Goal: Task Accomplishment & Management: Manage account settings

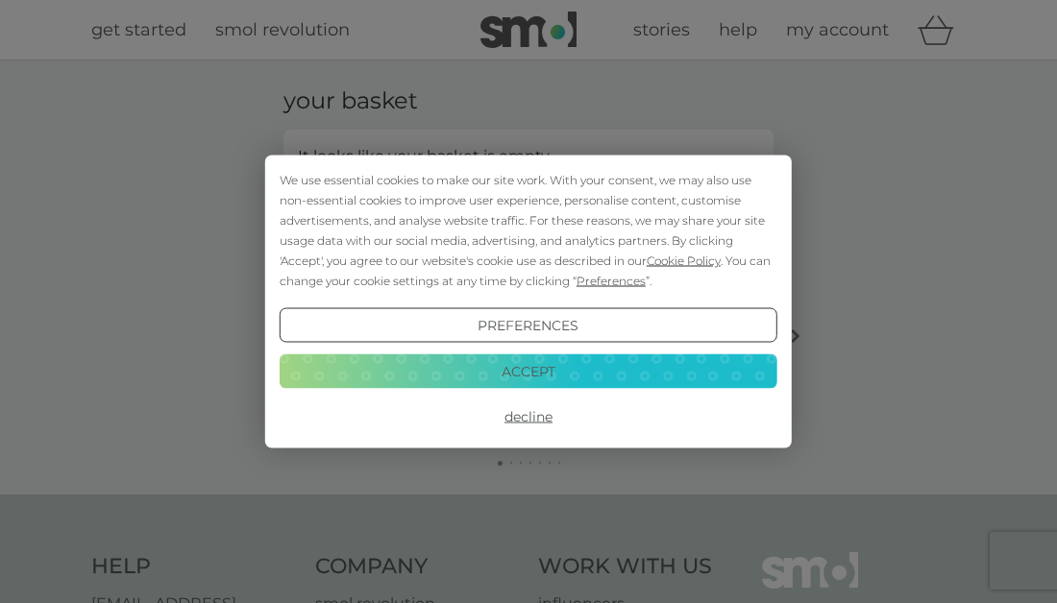
click at [512, 373] on button "Accept" at bounding box center [528, 370] width 498 height 35
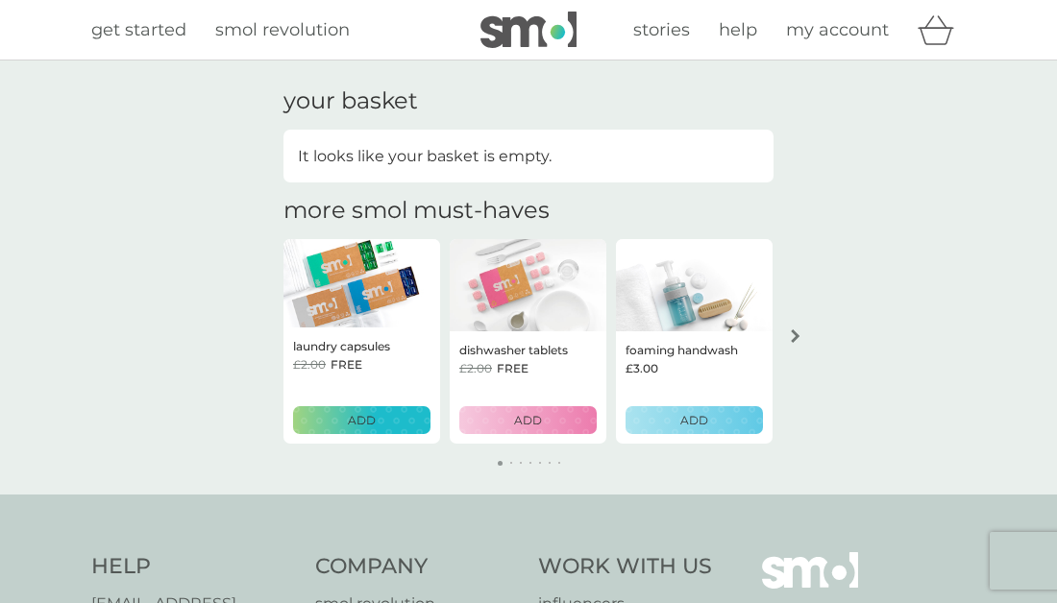
click at [364, 416] on p "ADD" at bounding box center [362, 420] width 28 height 18
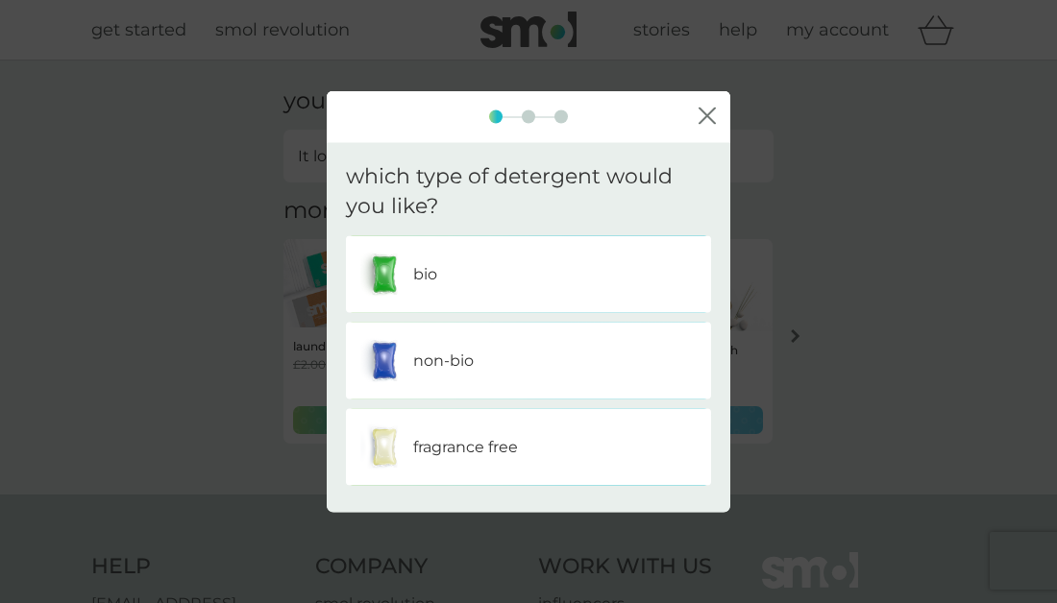
click at [509, 442] on p "fragrance free" at bounding box center [465, 446] width 105 height 25
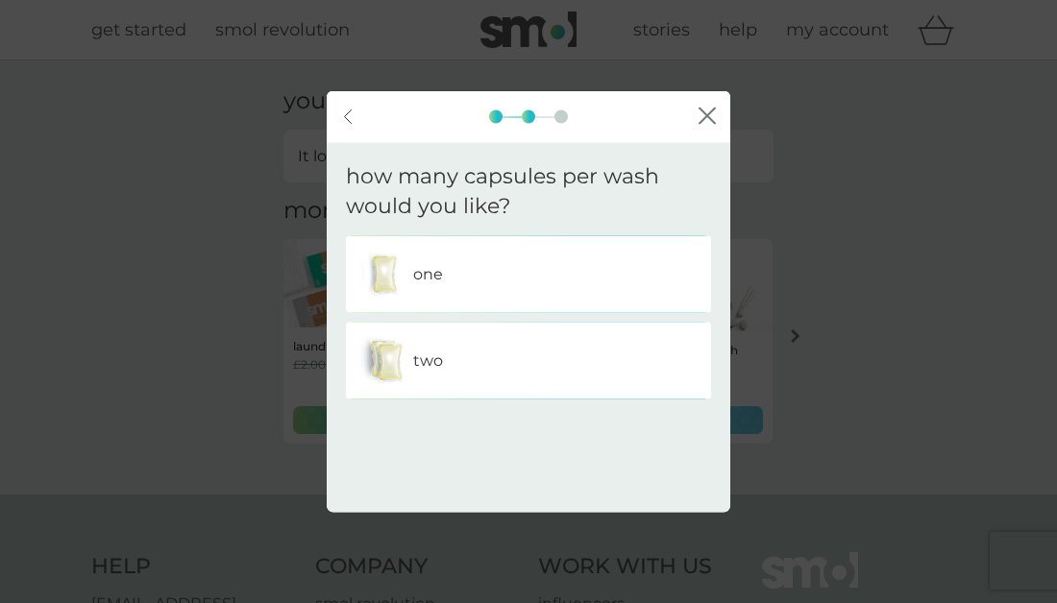
click at [546, 262] on div "one" at bounding box center [528, 274] width 336 height 48
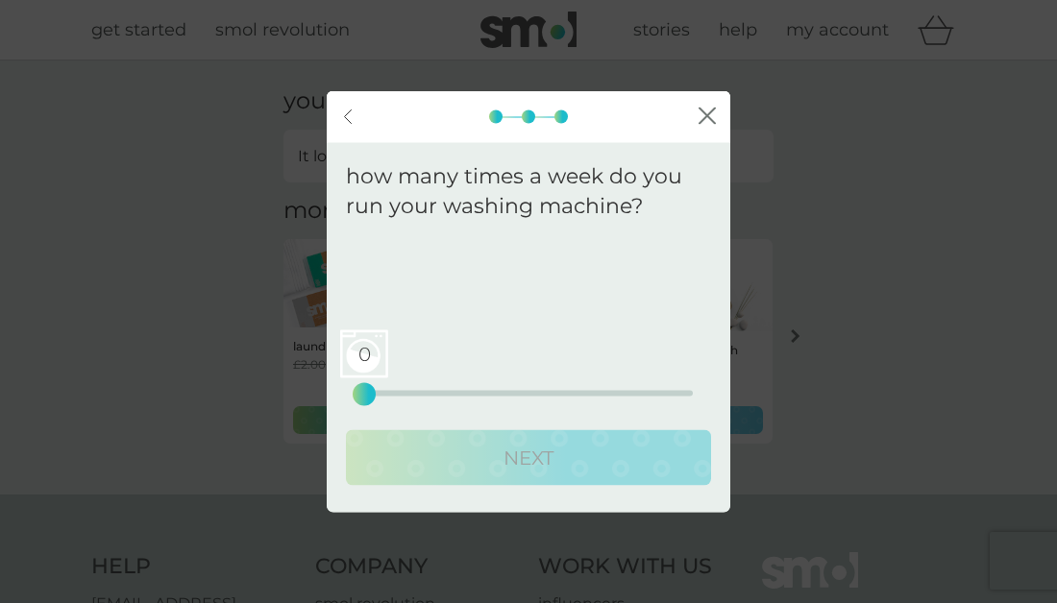
click at [450, 397] on div "0 0 12.5 25" at bounding box center [528, 367] width 328 height 78
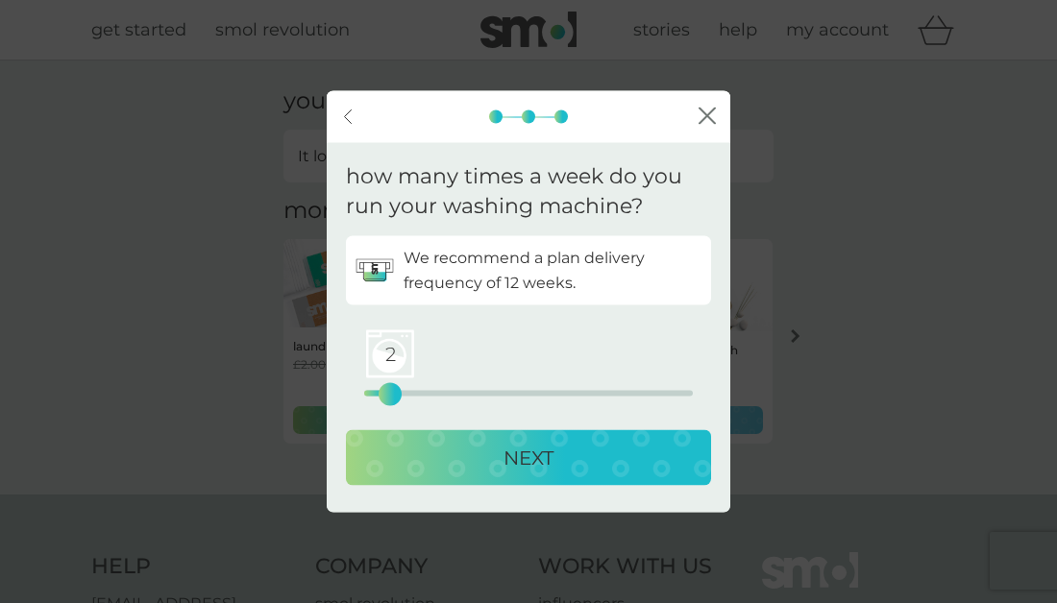
drag, startPoint x: 364, startPoint y: 393, endPoint x: 386, endPoint y: 396, distance: 22.3
click at [386, 396] on div "2" at bounding box center [390, 394] width 8 height 8
click at [526, 452] on p "NEXT" at bounding box center [528, 457] width 50 height 31
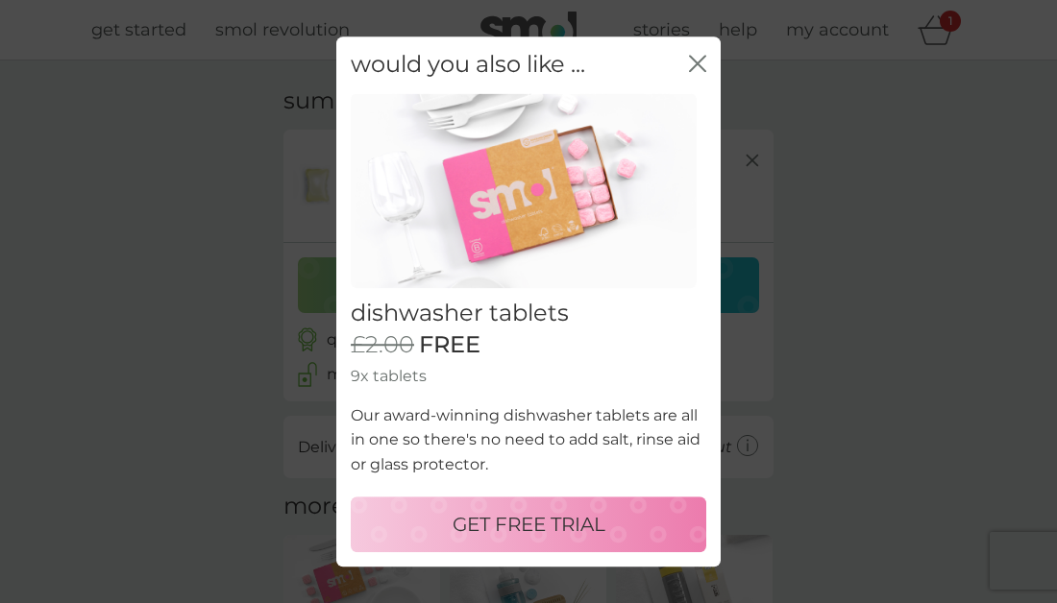
click at [529, 523] on p "GET FREE TRIAL" at bounding box center [528, 524] width 153 height 31
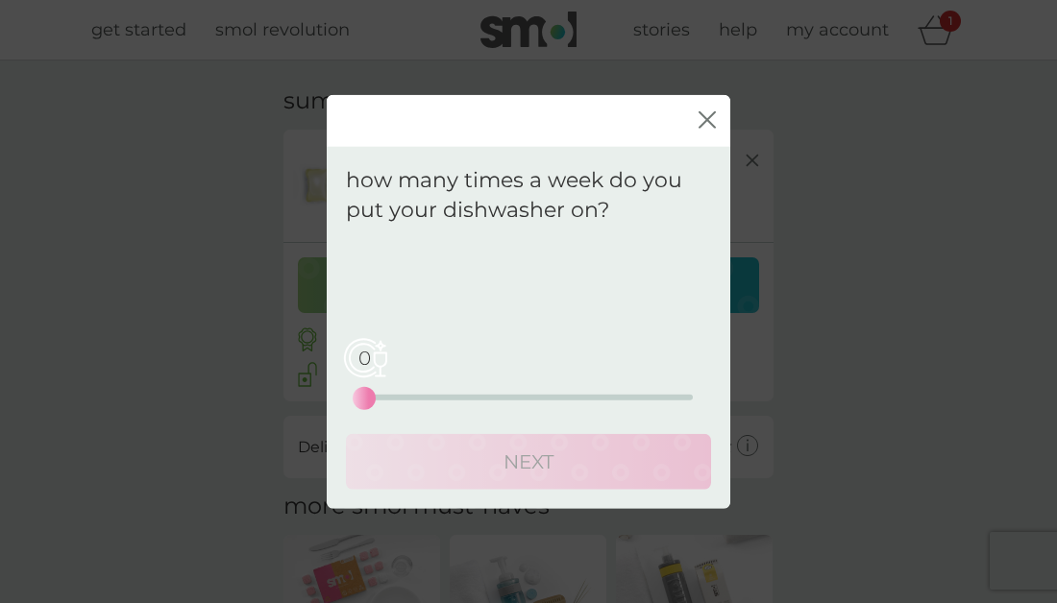
click at [512, 391] on div "0 0 12.5 25" at bounding box center [528, 370] width 328 height 78
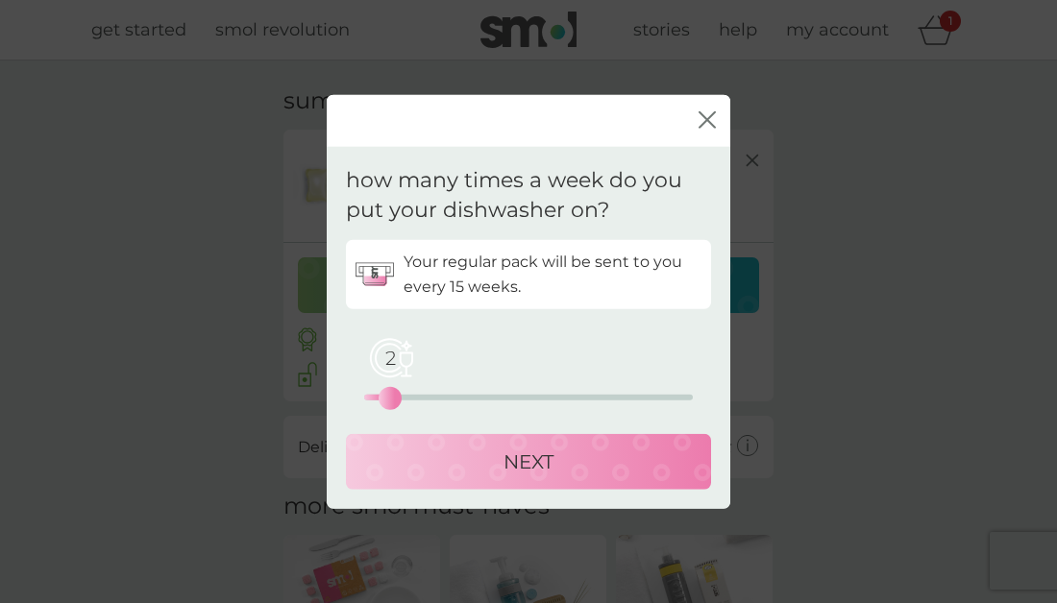
drag, startPoint x: 369, startPoint y: 400, endPoint x: 391, endPoint y: 399, distance: 22.1
click at [391, 399] on div "2" at bounding box center [390, 398] width 8 height 8
click at [538, 461] on p "NEXT" at bounding box center [528, 461] width 50 height 31
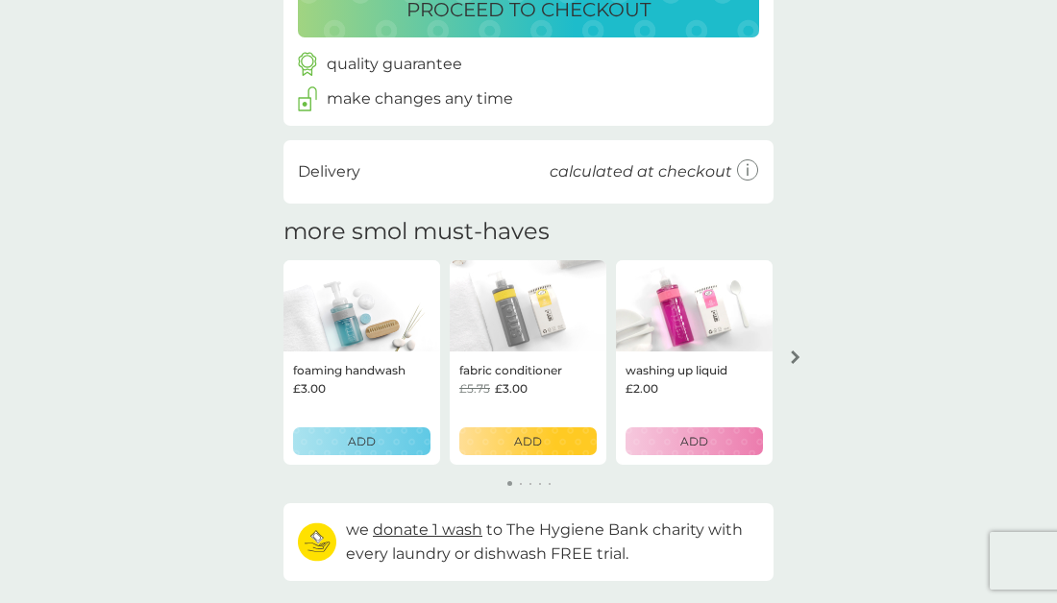
scroll to position [394, 0]
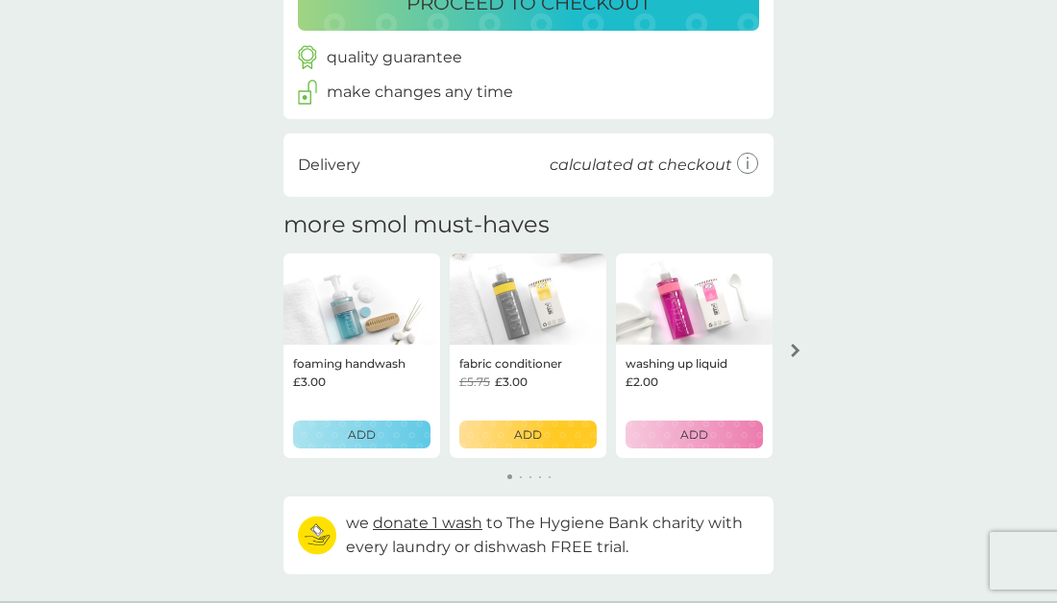
click at [359, 432] on p "ADD" at bounding box center [362, 434] width 28 height 18
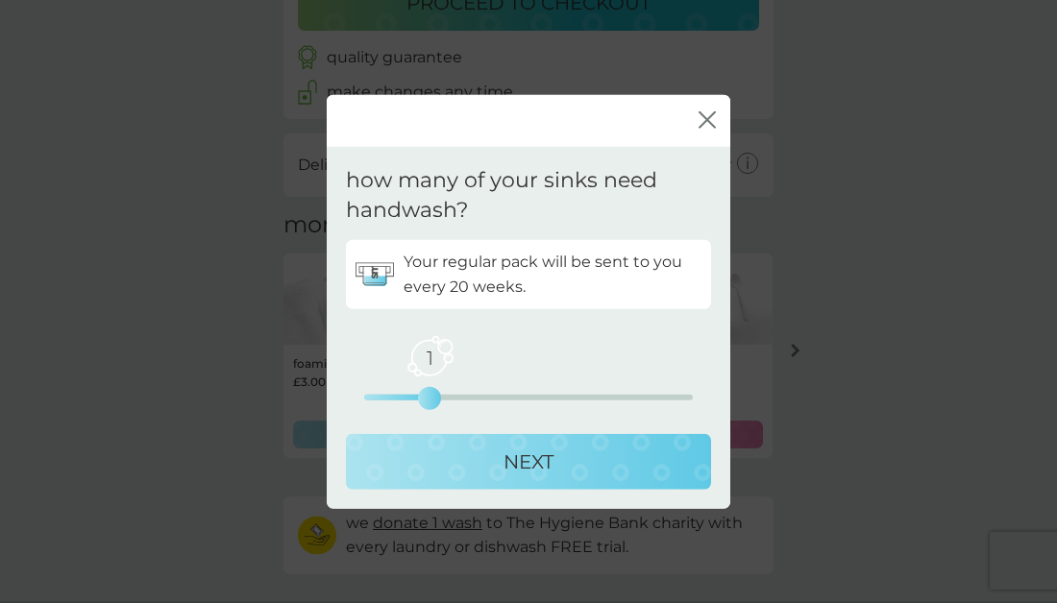
drag, startPoint x: 363, startPoint y: 401, endPoint x: 410, endPoint y: 401, distance: 47.1
click at [410, 401] on div "1 0 2.5 5" at bounding box center [528, 370] width 328 height 78
click at [537, 457] on p "NEXT" at bounding box center [528, 461] width 50 height 31
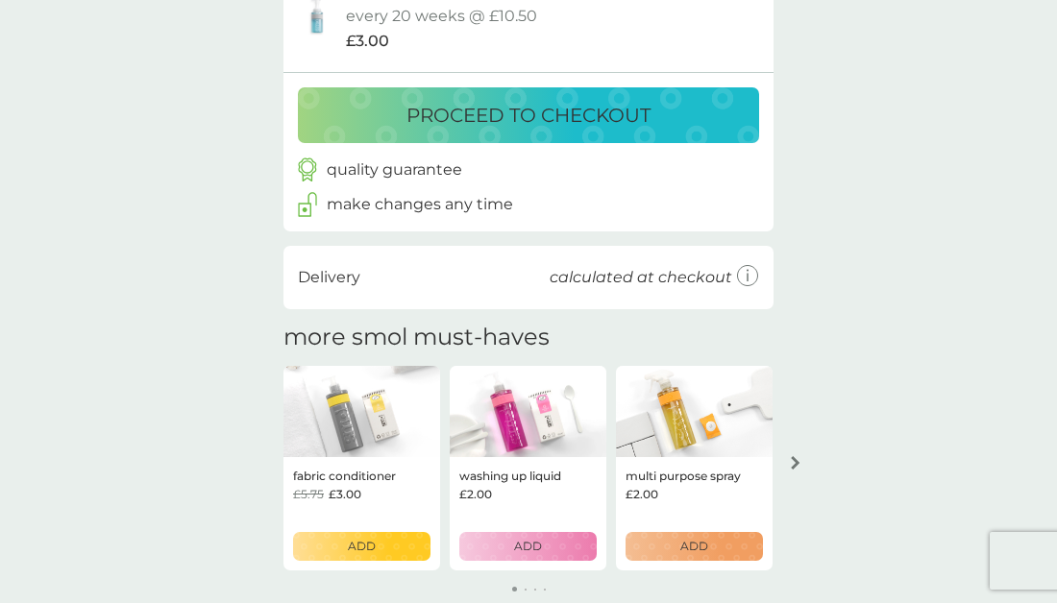
scroll to position [505, 0]
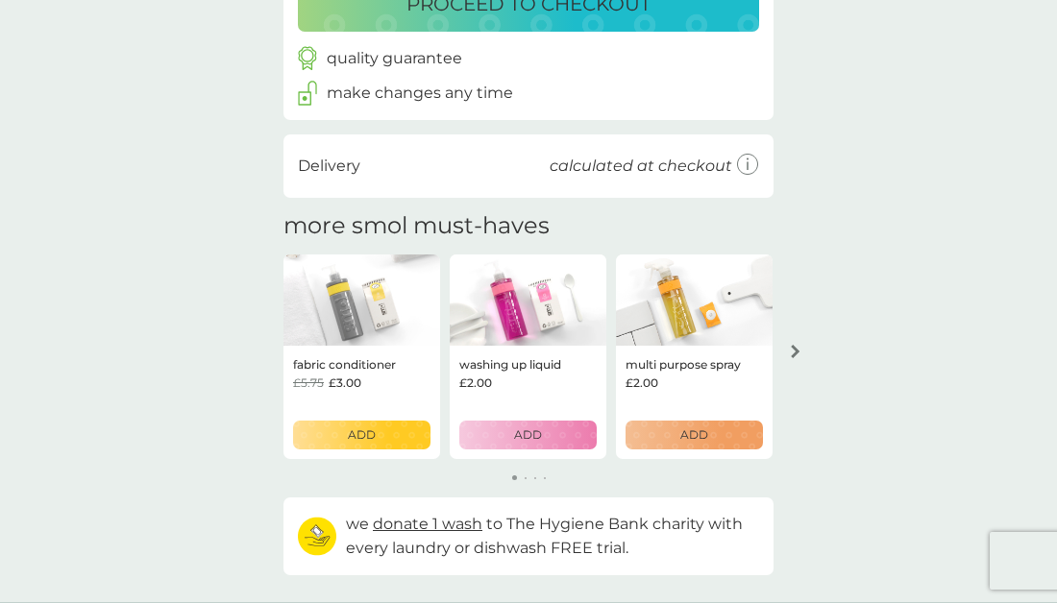
click at [697, 436] on p "ADD" at bounding box center [694, 434] width 28 height 18
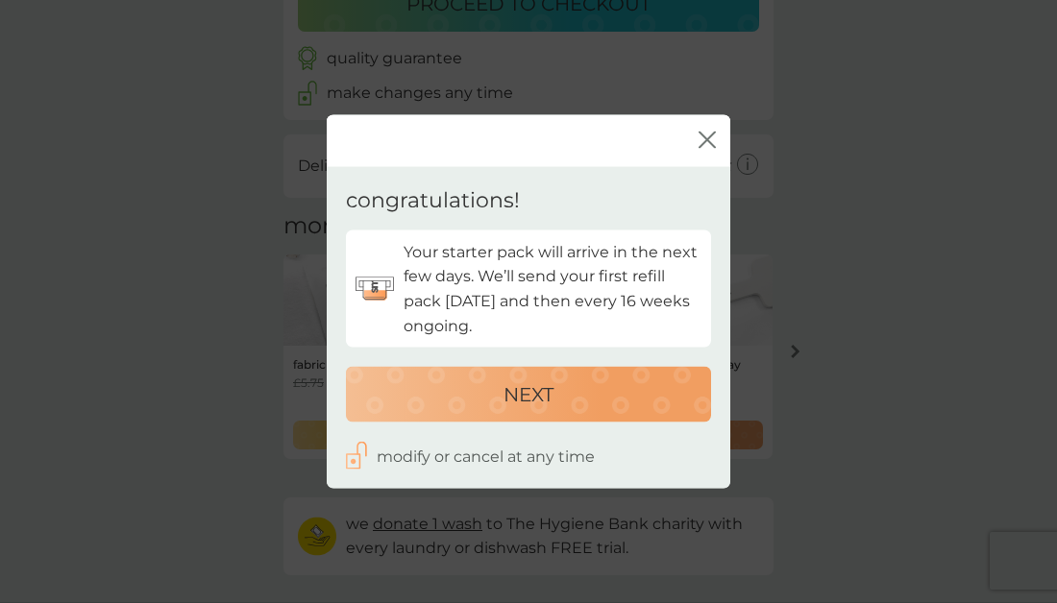
click at [525, 390] on p "NEXT" at bounding box center [528, 394] width 50 height 31
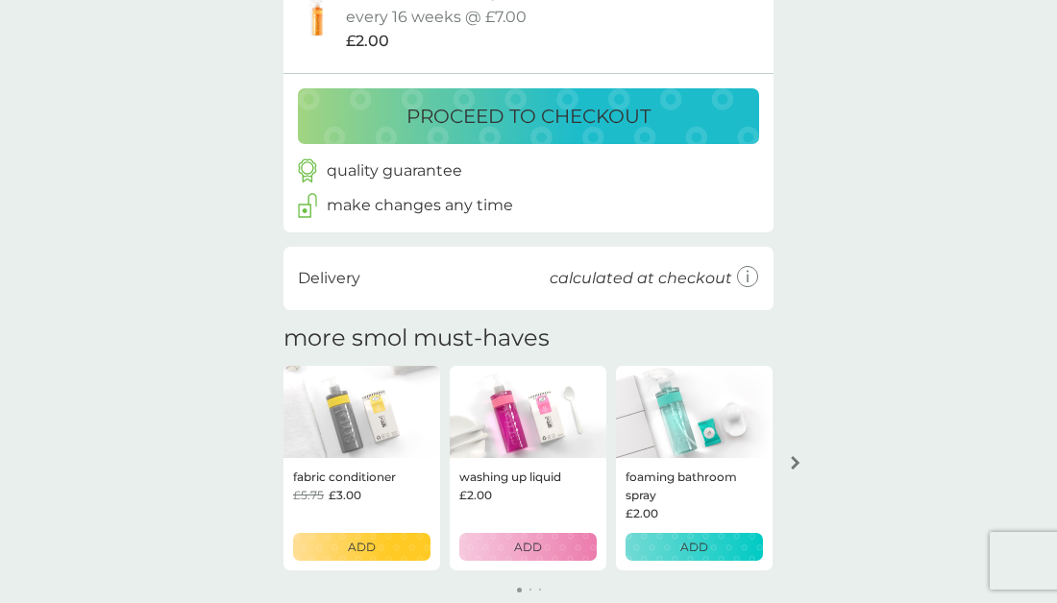
scroll to position [618, 0]
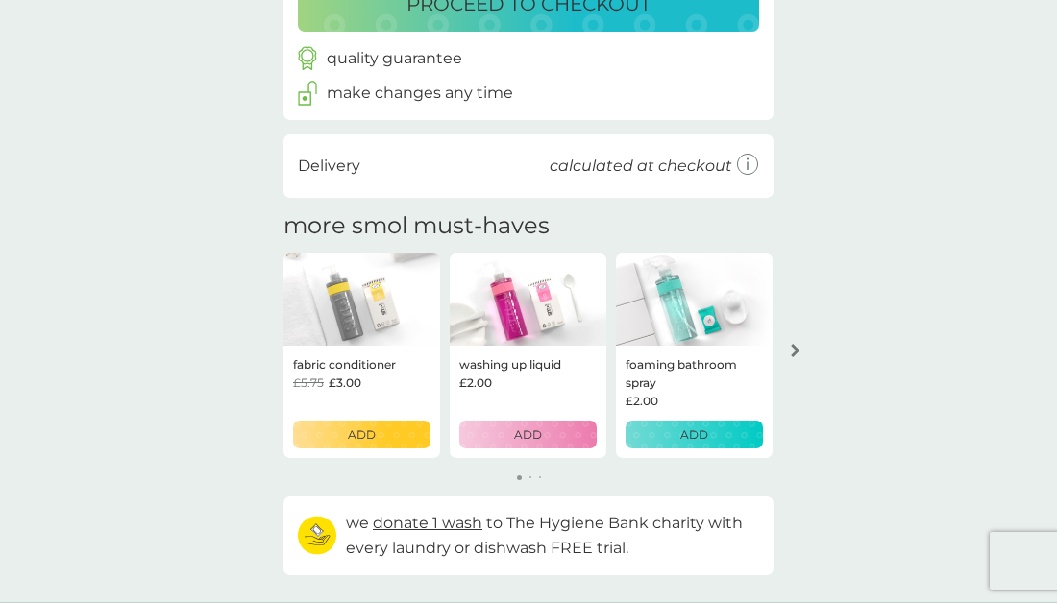
click at [695, 431] on p "ADD" at bounding box center [694, 434] width 28 height 18
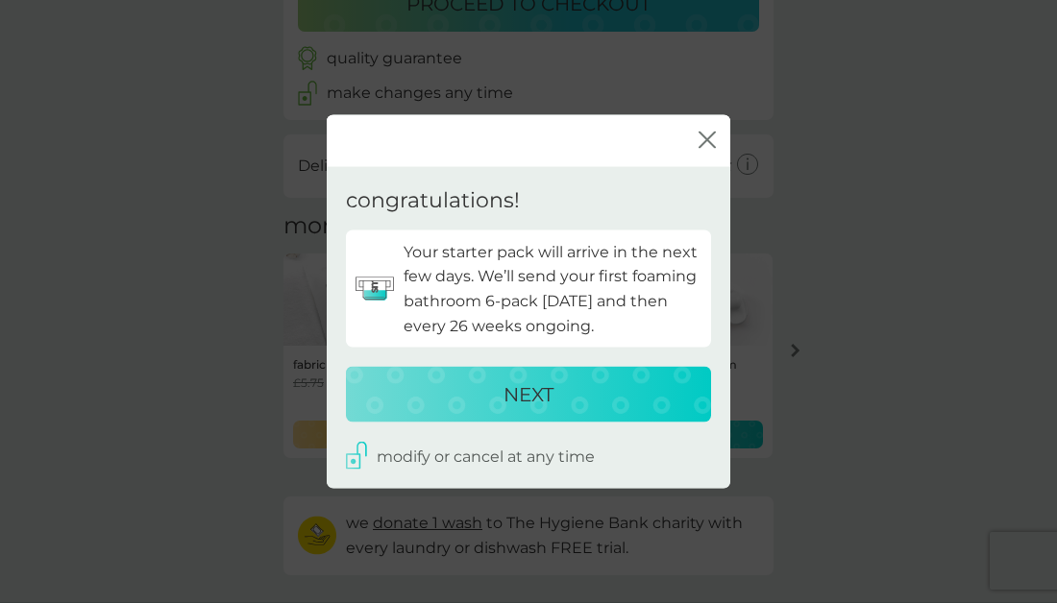
click at [588, 379] on div "NEXT" at bounding box center [528, 394] width 327 height 31
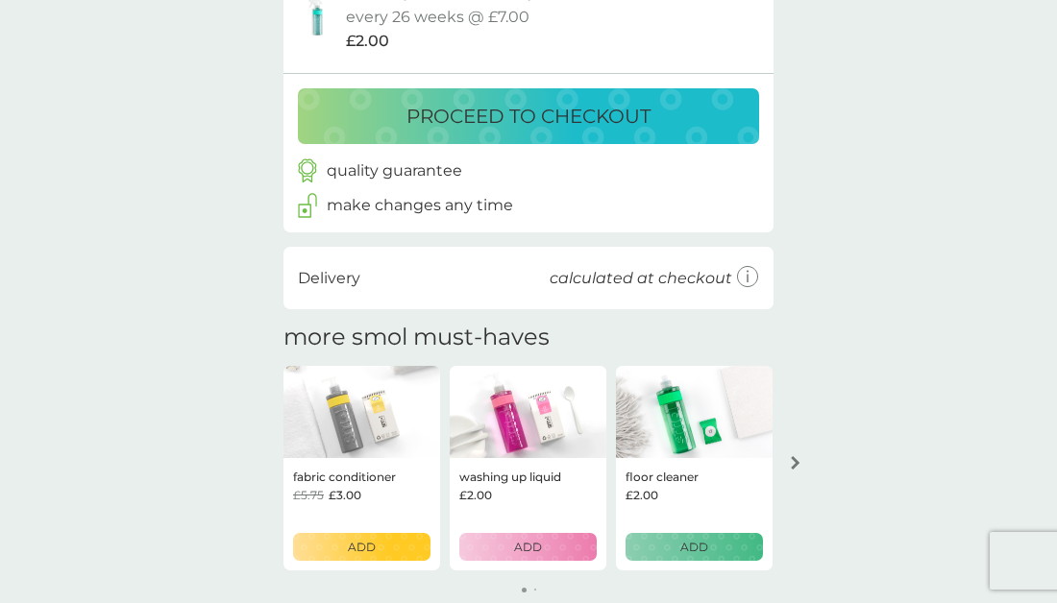
scroll to position [730, 0]
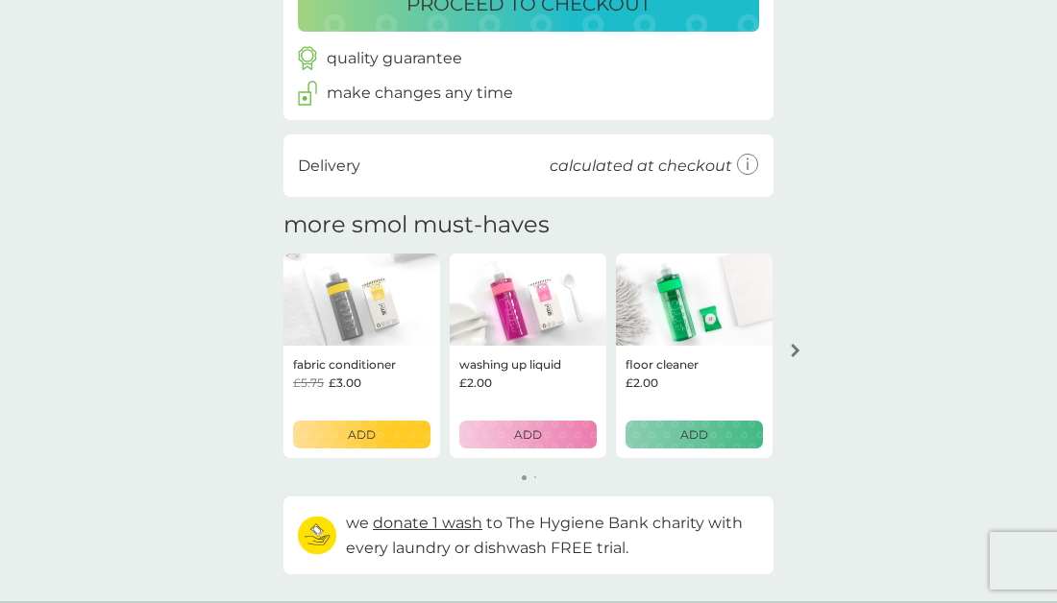
click at [695, 429] on p "ADD" at bounding box center [694, 434] width 28 height 18
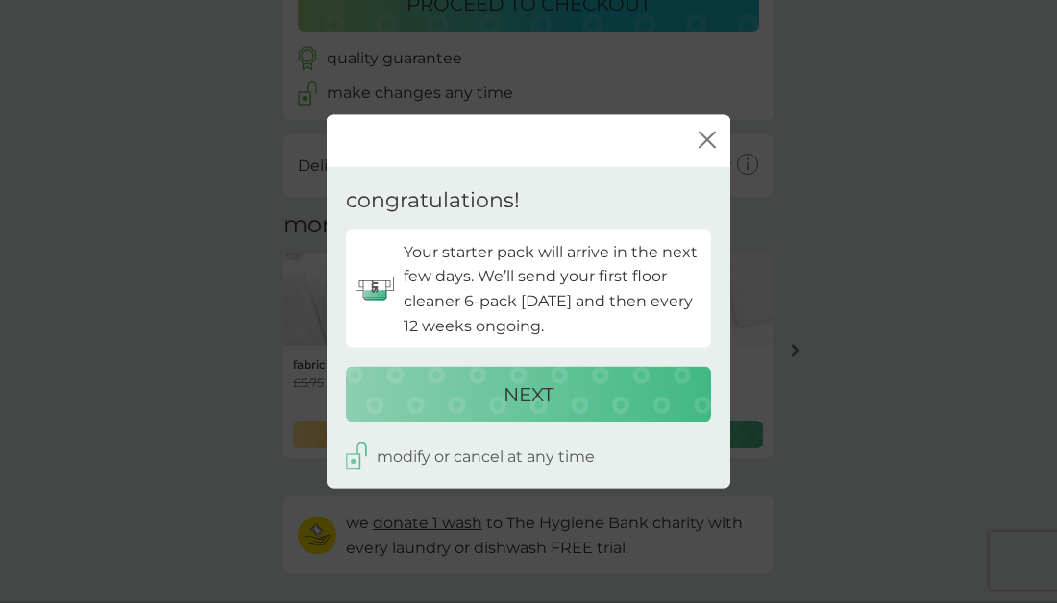
click at [544, 394] on p "NEXT" at bounding box center [528, 394] width 50 height 31
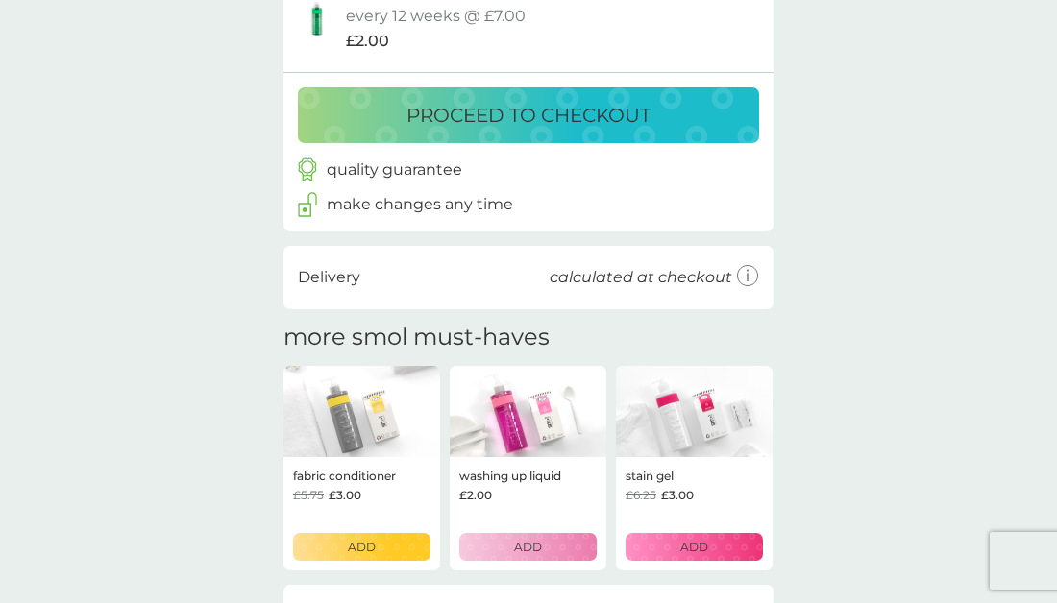
scroll to position [842, 0]
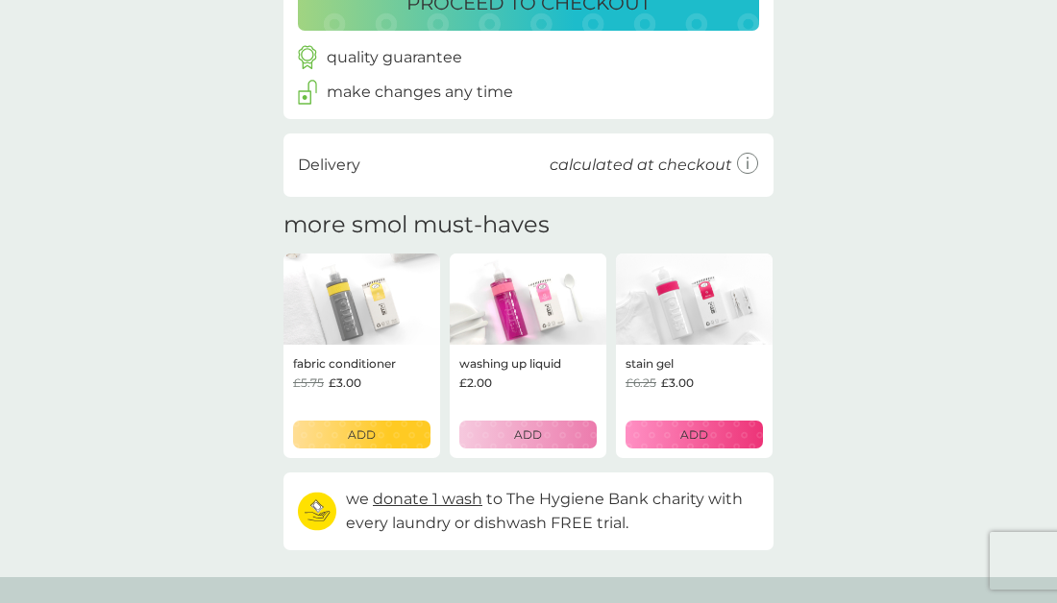
click at [696, 433] on p "ADD" at bounding box center [694, 434] width 28 height 18
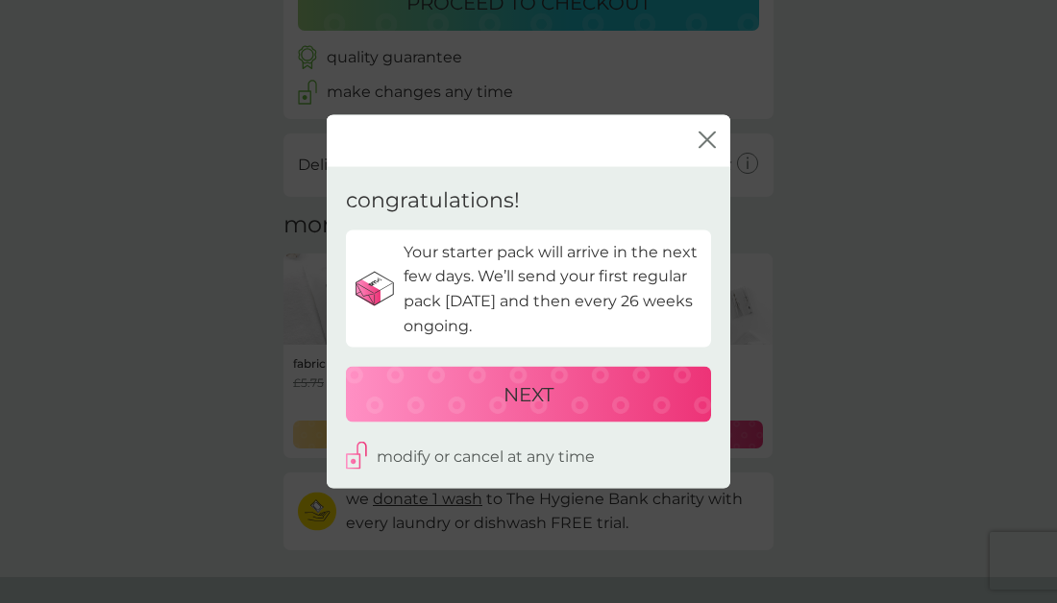
click at [564, 396] on div "NEXT" at bounding box center [528, 394] width 327 height 31
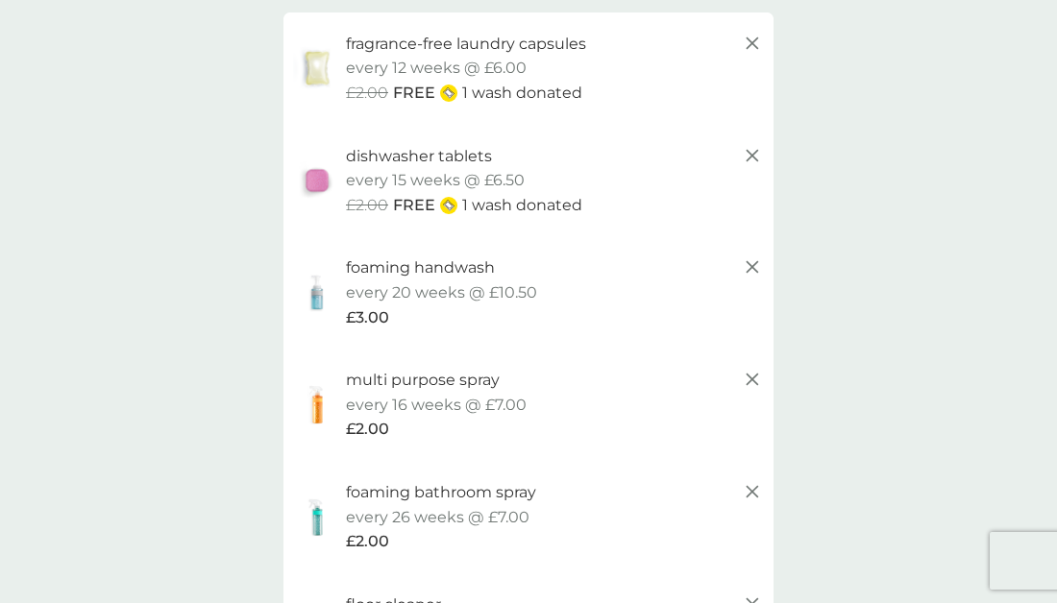
scroll to position [0, 0]
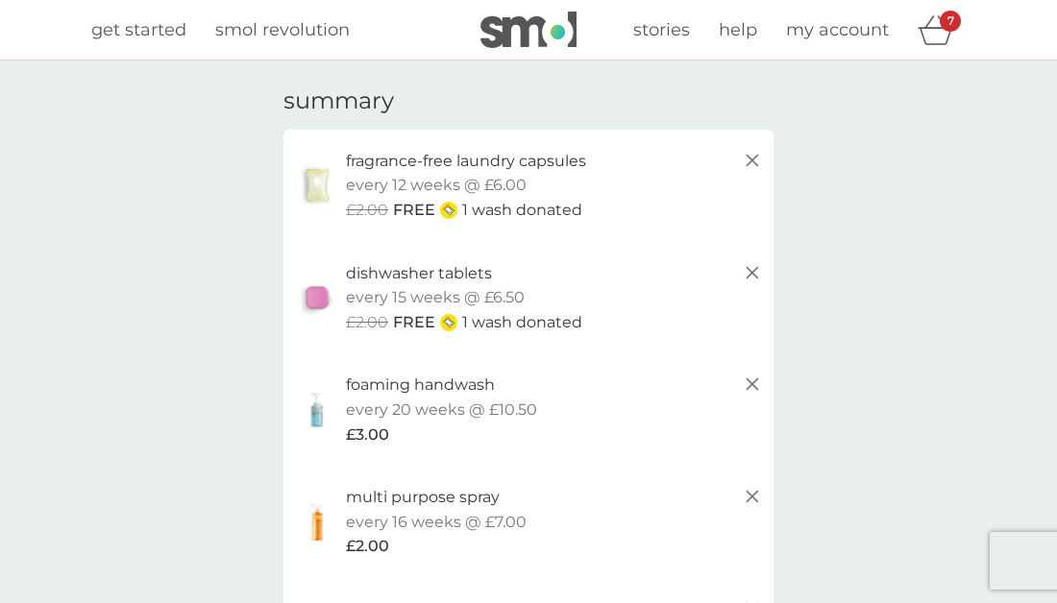
click at [938, 28] on icon "basket" at bounding box center [935, 35] width 33 height 17
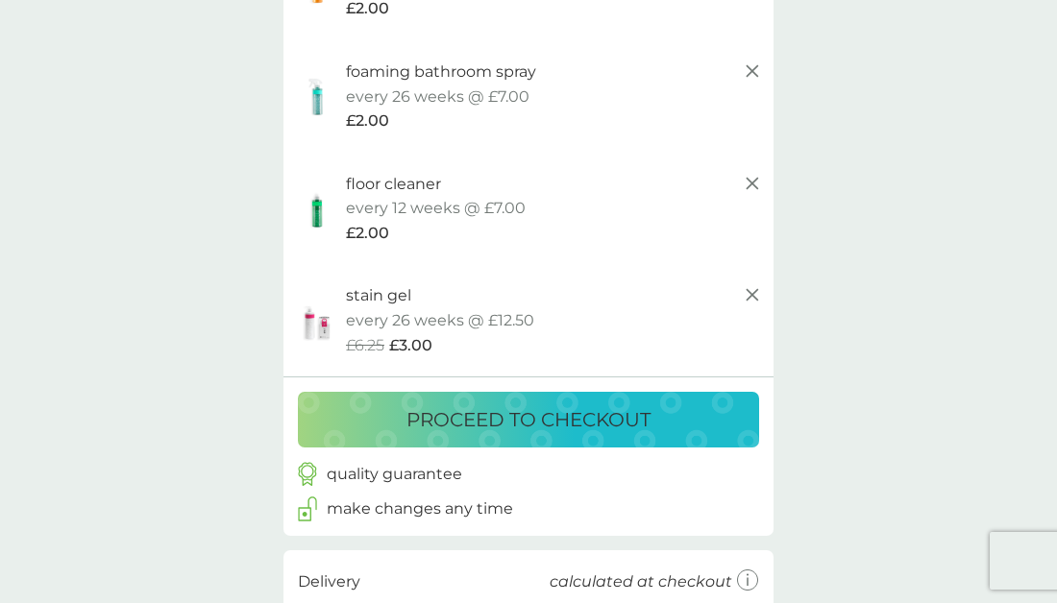
scroll to position [554, 0]
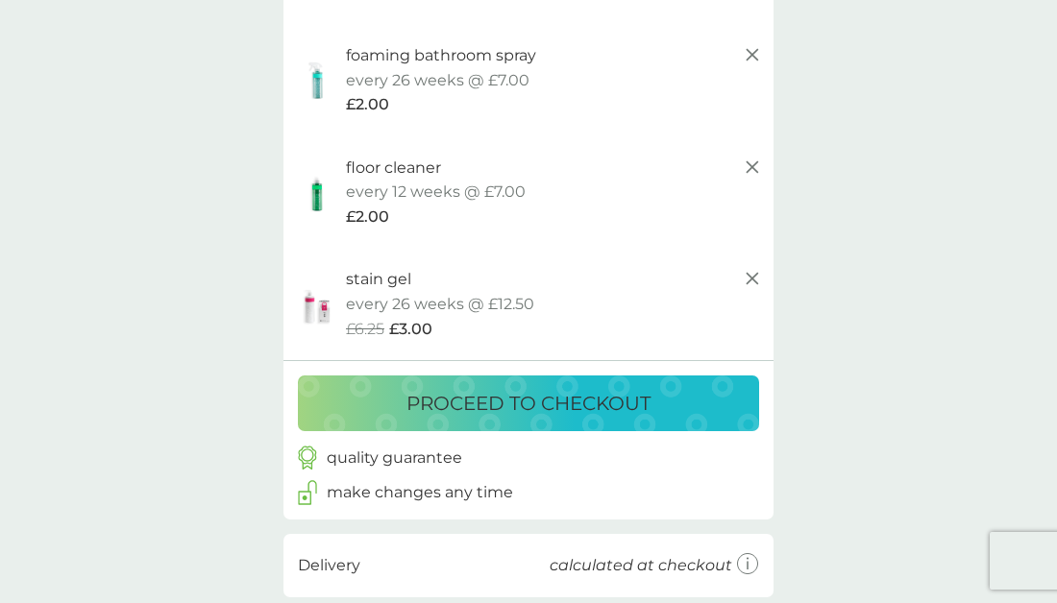
click at [542, 403] on p "proceed to checkout" at bounding box center [528, 403] width 244 height 31
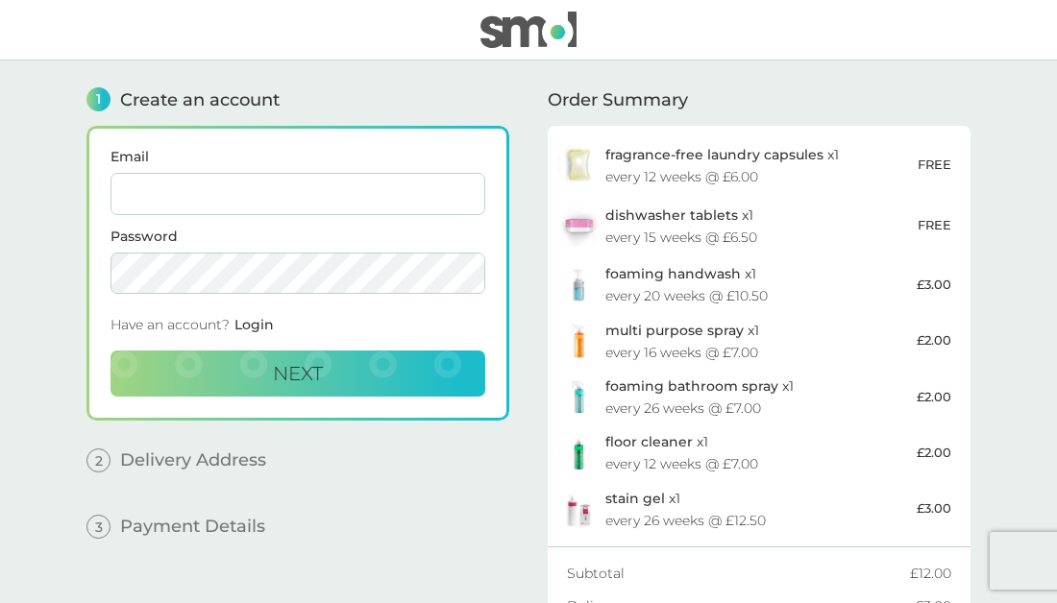
click at [548, 16] on img at bounding box center [528, 30] width 96 height 36
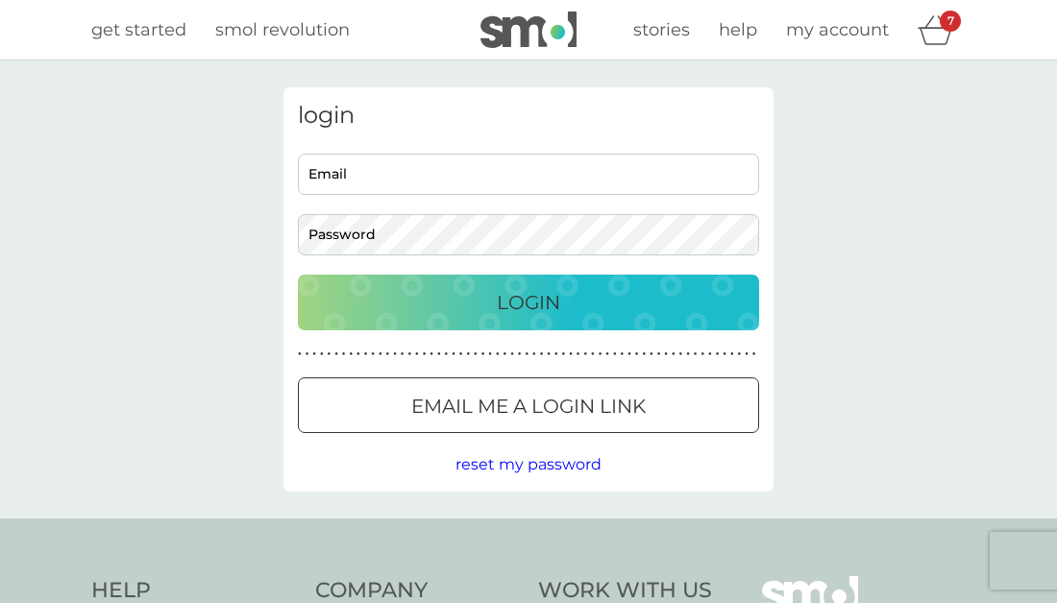
type input "Celia@celiapeterson.com"
click at [539, 296] on p "Login" at bounding box center [528, 302] width 63 height 31
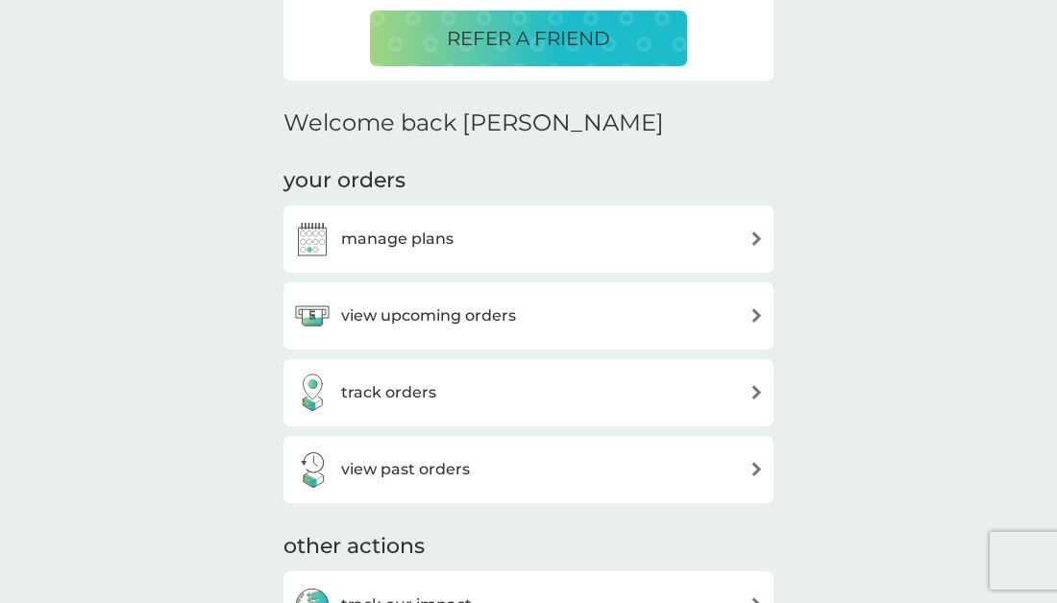
scroll to position [511, 0]
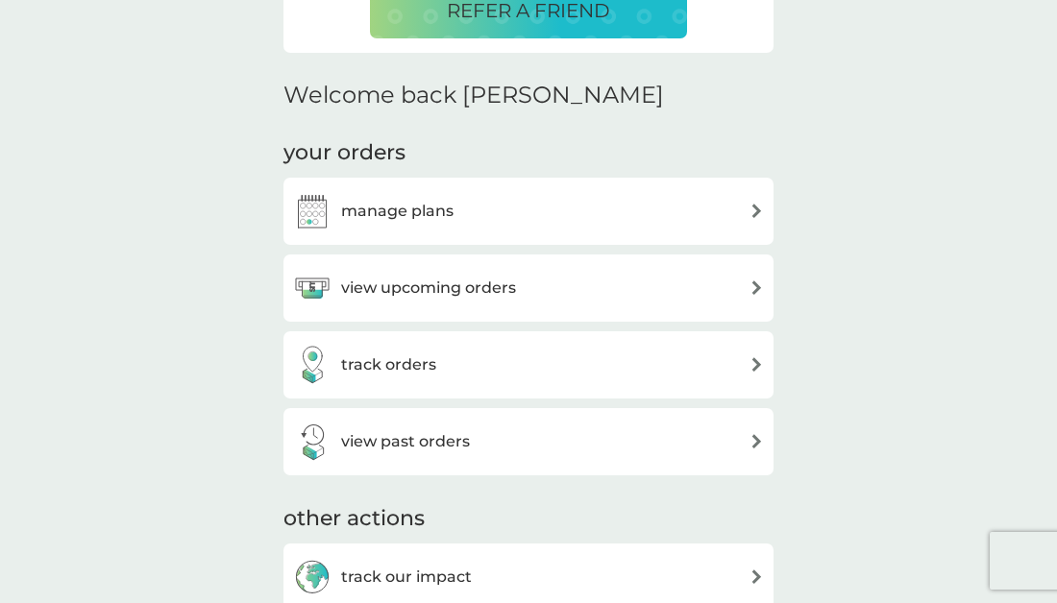
click at [608, 205] on div "manage plans" at bounding box center [528, 211] width 471 height 38
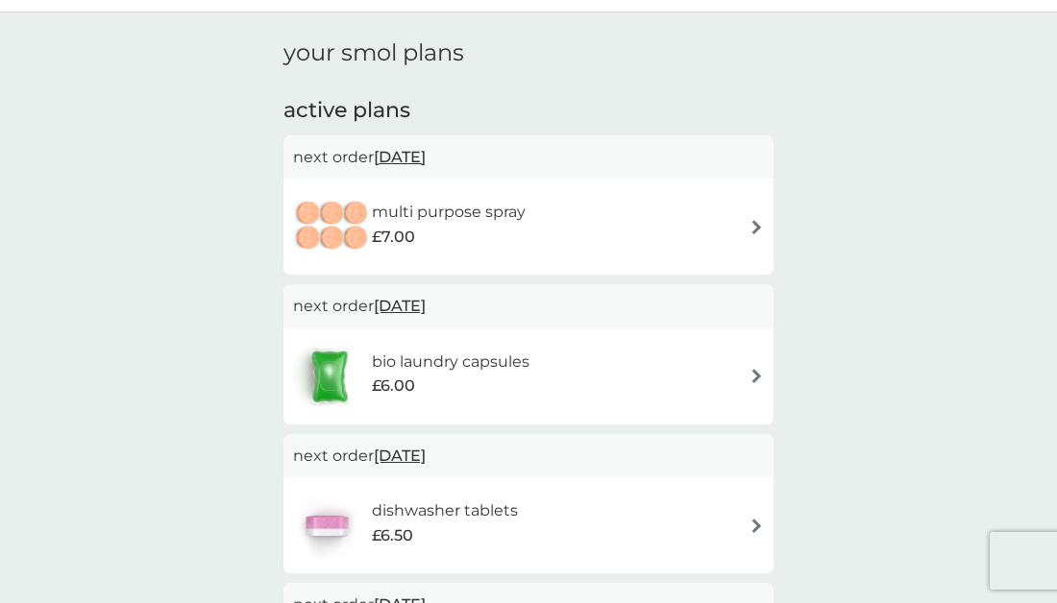
scroll to position [49, 0]
click at [651, 232] on div "multi purpose spray £7.00" at bounding box center [528, 225] width 471 height 67
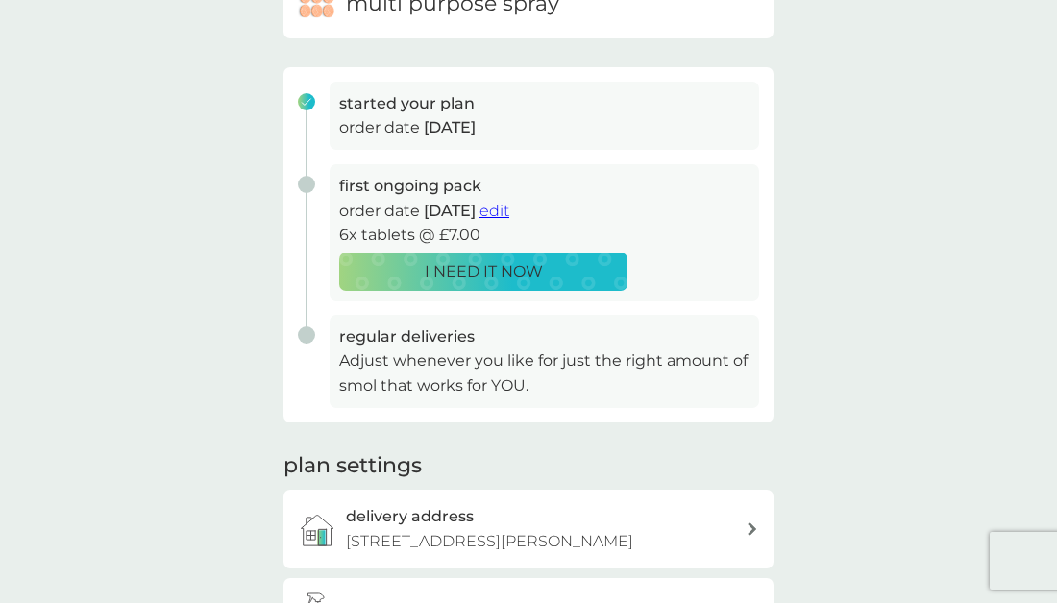
scroll to position [188, 0]
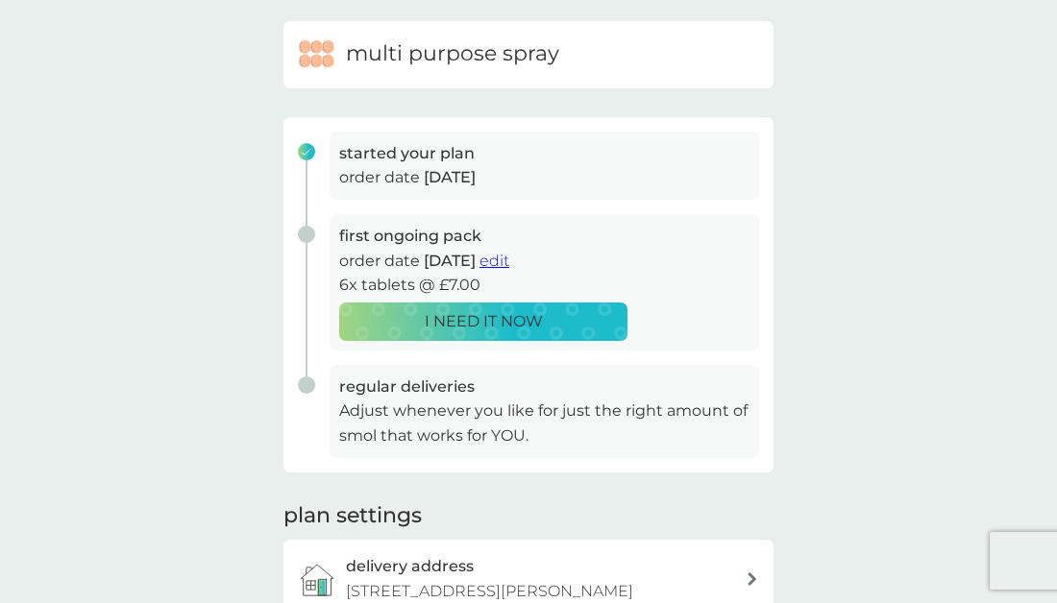
click at [509, 259] on span "edit" at bounding box center [494, 261] width 30 height 18
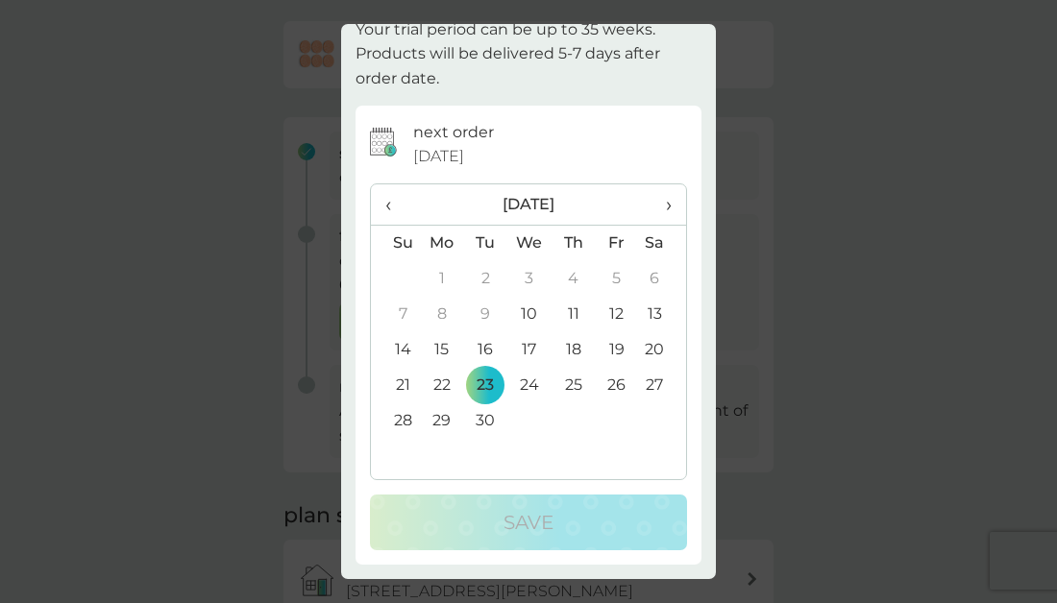
scroll to position [0, 0]
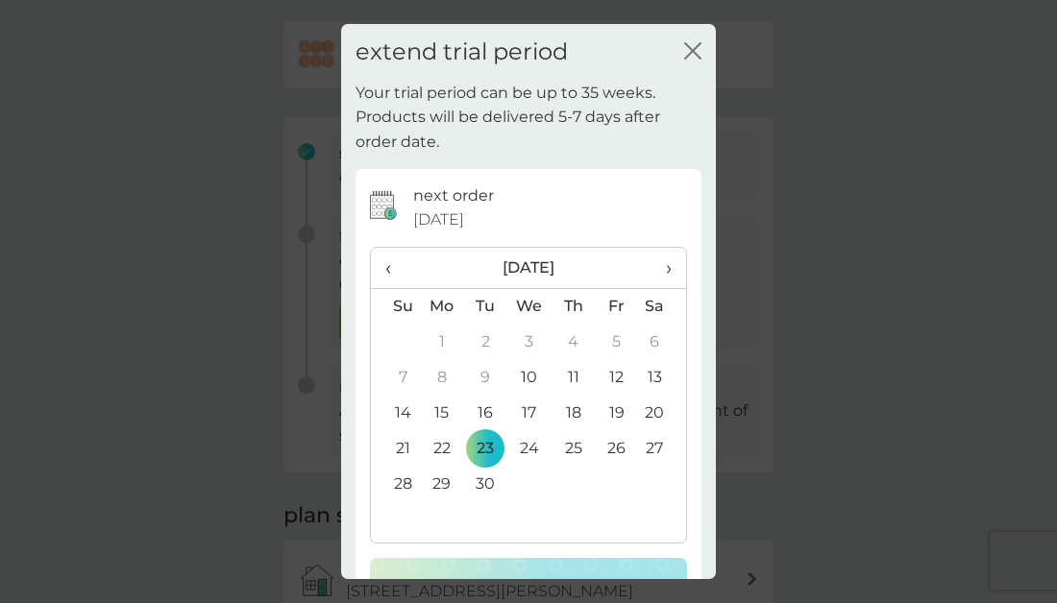
click at [667, 272] on span "›" at bounding box center [661, 268] width 19 height 40
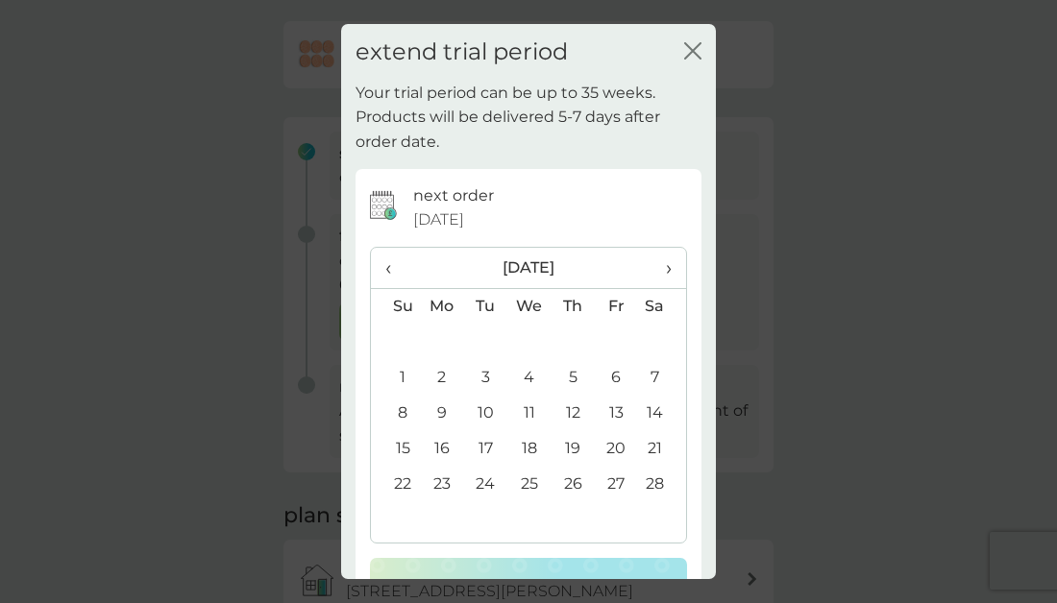
click at [655, 479] on td "28" at bounding box center [662, 485] width 48 height 36
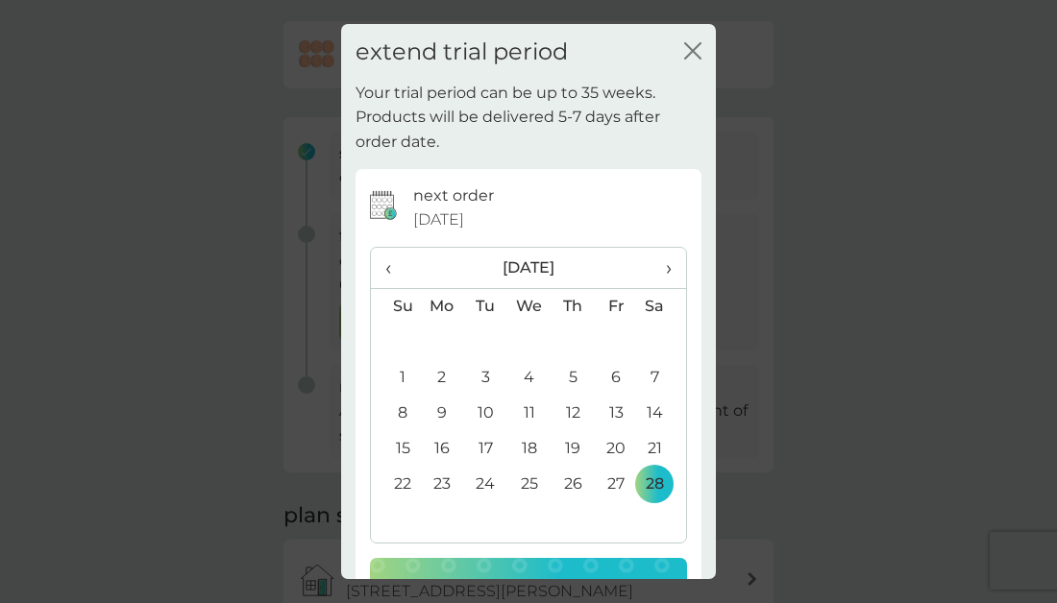
scroll to position [63, 0]
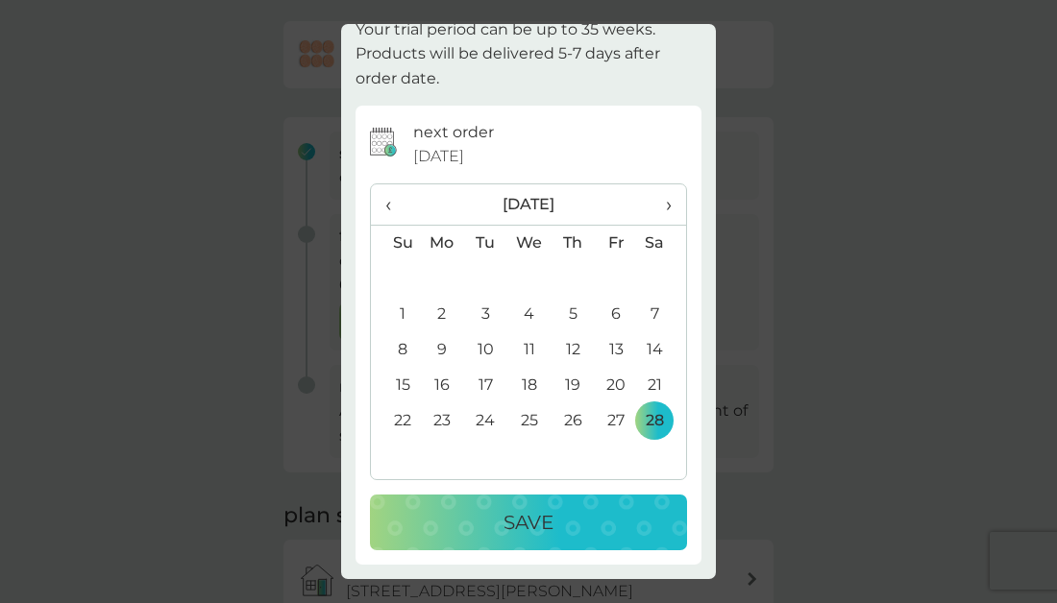
click at [547, 528] on p "Save" at bounding box center [528, 522] width 50 height 31
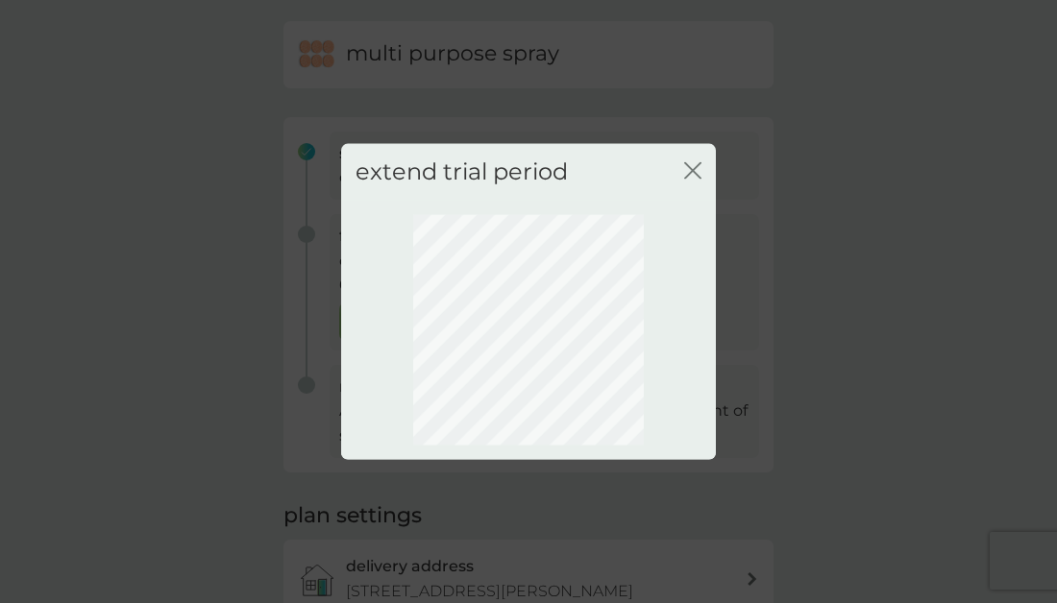
scroll to position [0, 0]
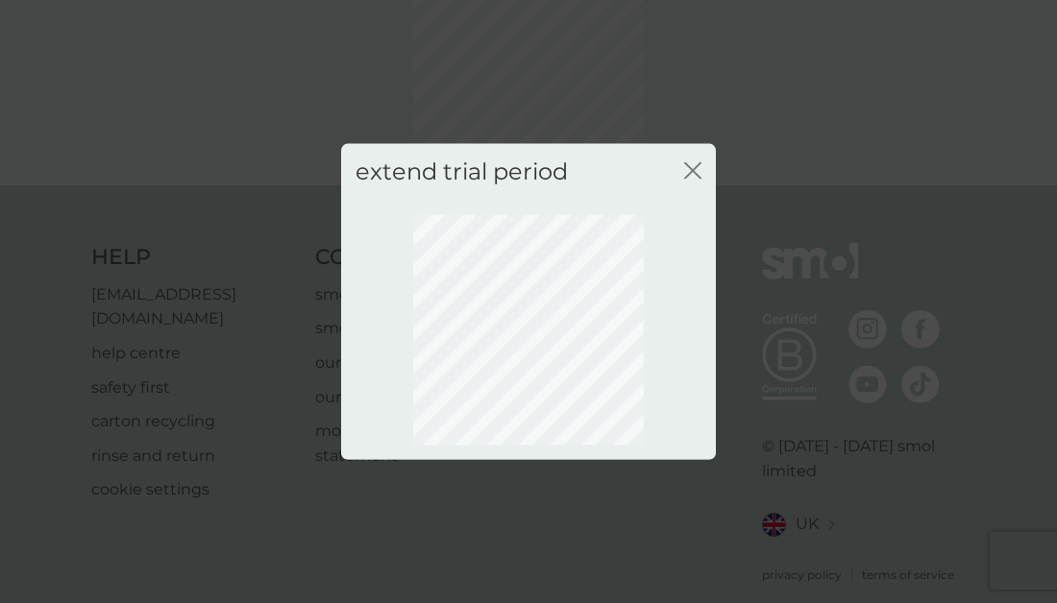
click at [691, 166] on icon "close" at bounding box center [692, 170] width 17 height 17
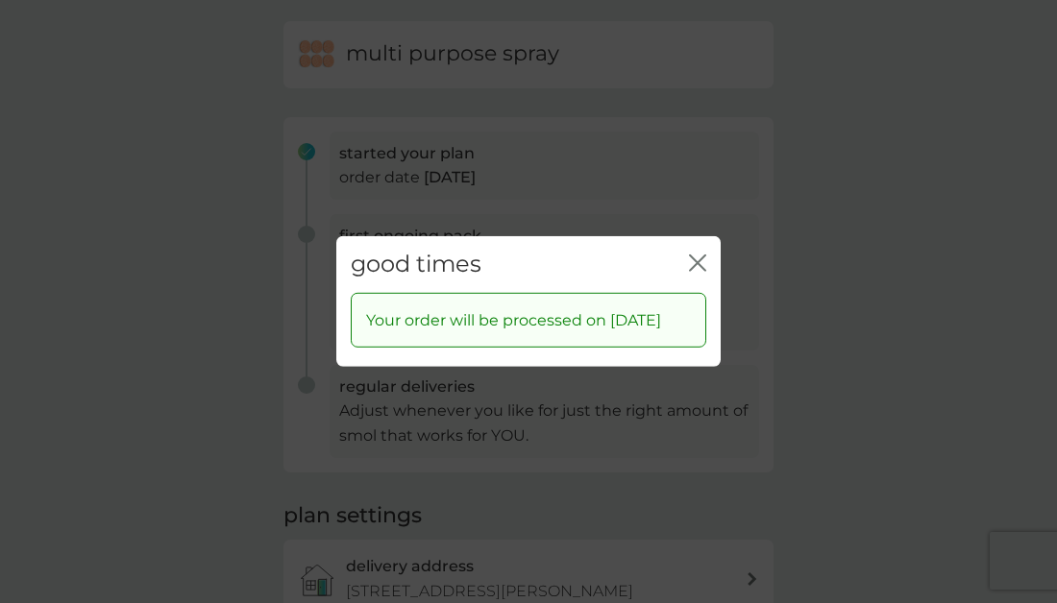
click at [695, 255] on icon "close" at bounding box center [697, 263] width 17 height 17
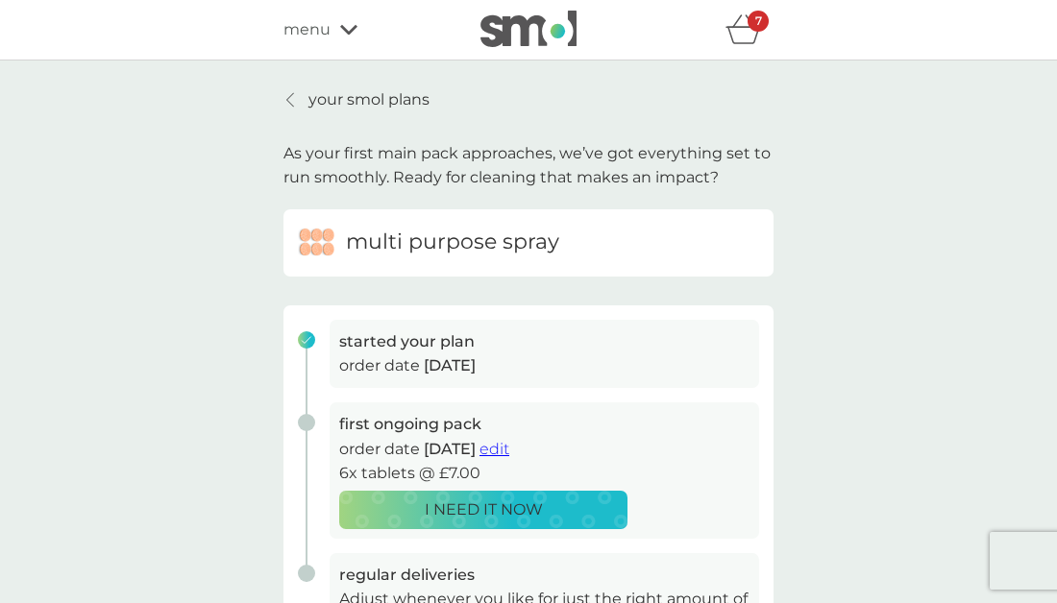
click at [363, 94] on p "your smol plans" at bounding box center [368, 99] width 121 height 25
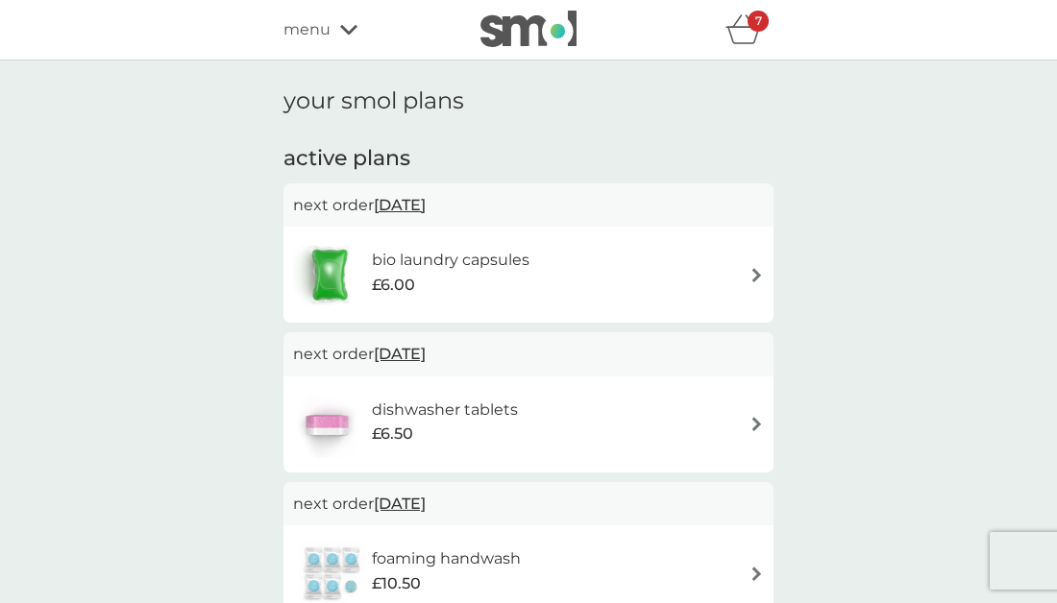
click at [717, 272] on div "bio laundry capsules £6.00" at bounding box center [528, 274] width 471 height 67
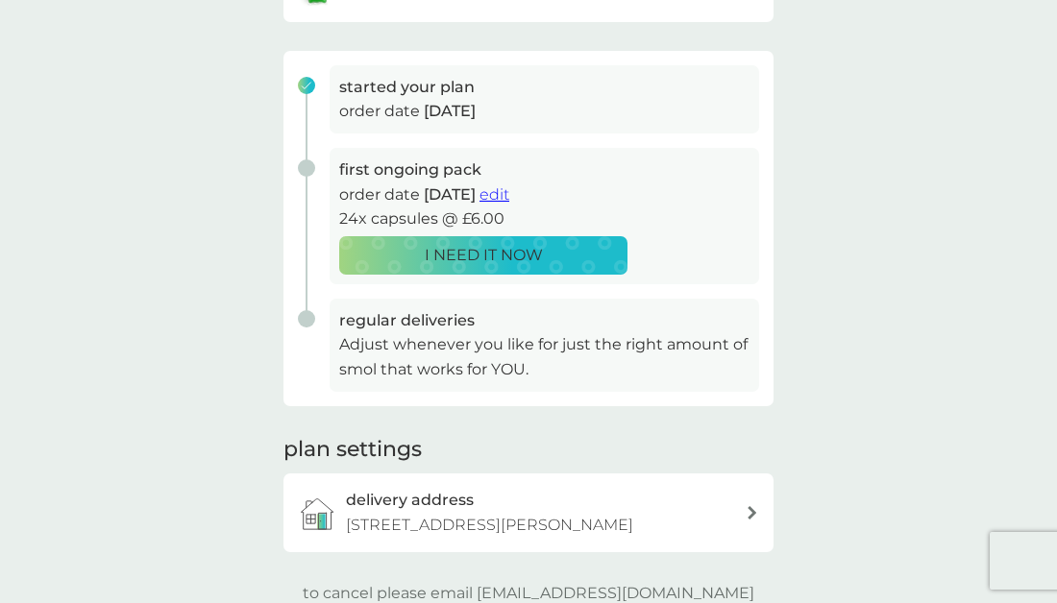
scroll to position [255, 0]
click at [509, 190] on span "edit" at bounding box center [494, 193] width 30 height 18
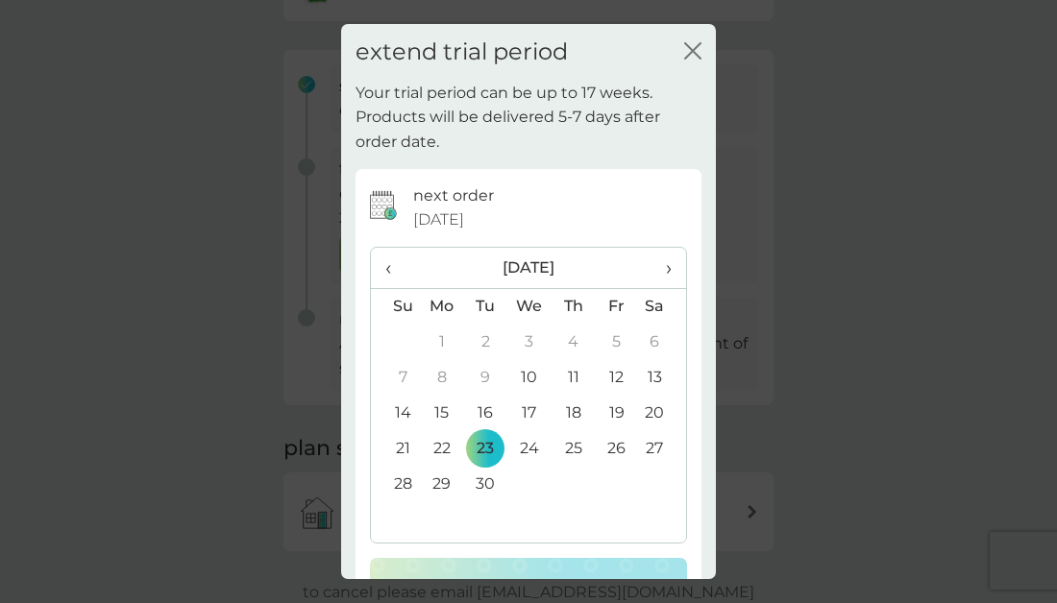
click at [668, 268] on span "›" at bounding box center [661, 268] width 19 height 40
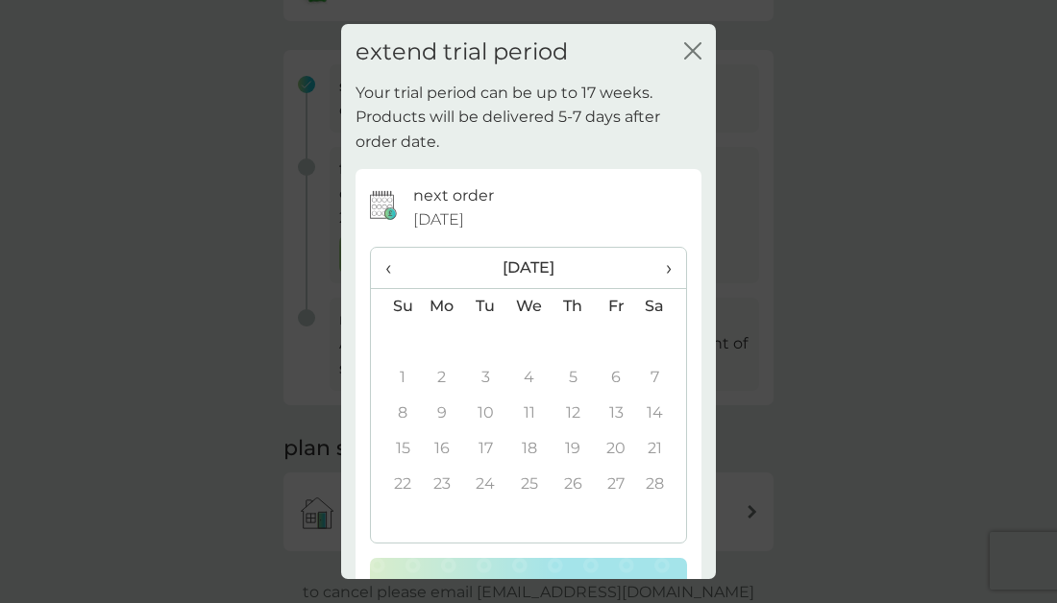
click at [668, 268] on span "›" at bounding box center [661, 268] width 19 height 40
click at [393, 262] on span "‹" at bounding box center [395, 268] width 20 height 40
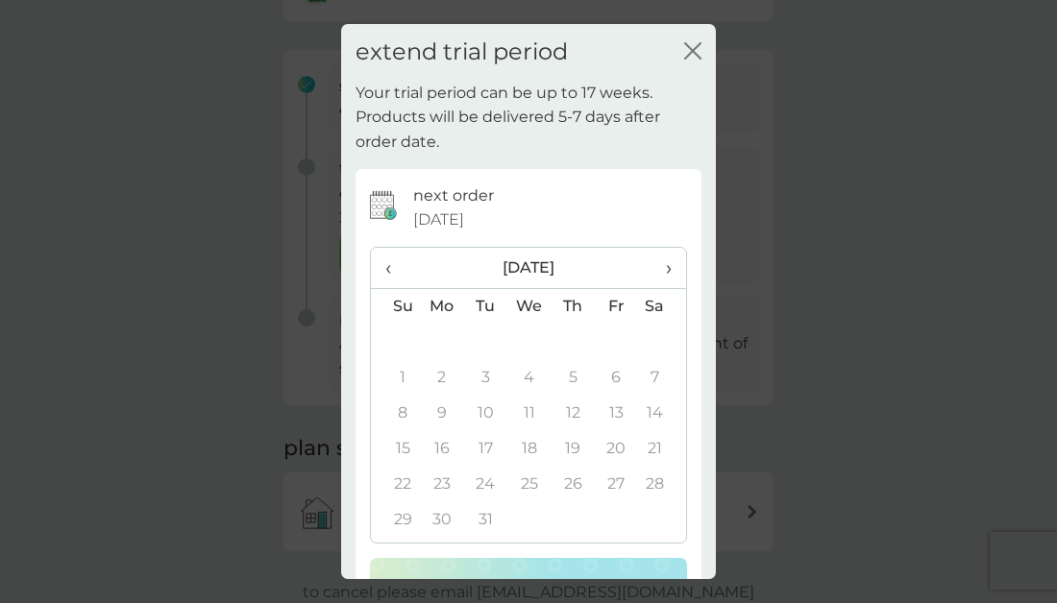
click at [393, 262] on span "‹" at bounding box center [395, 268] width 20 height 40
click at [487, 377] on td "6" at bounding box center [485, 378] width 43 height 36
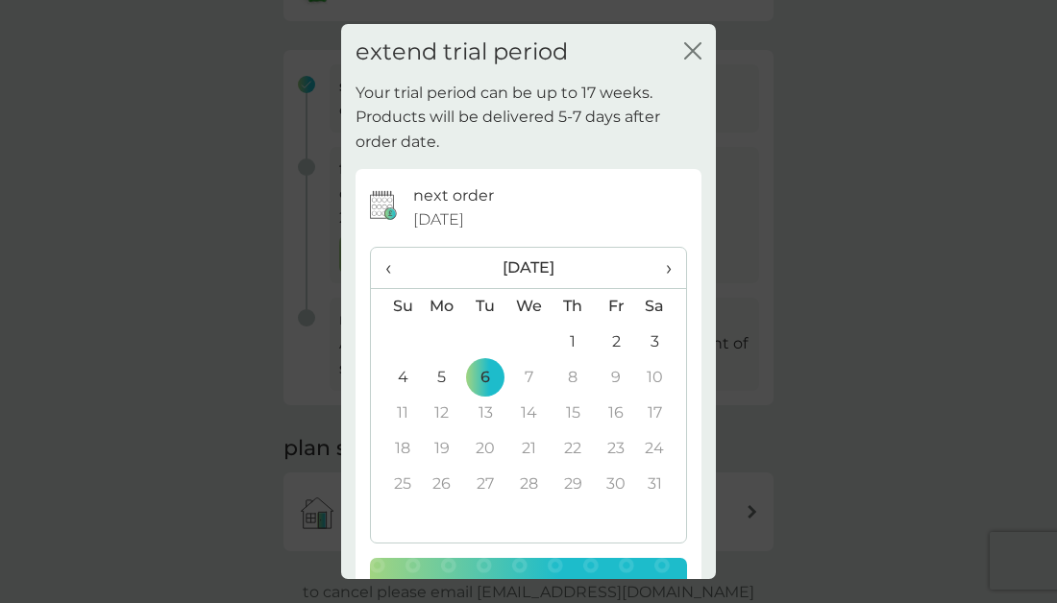
scroll to position [63, 0]
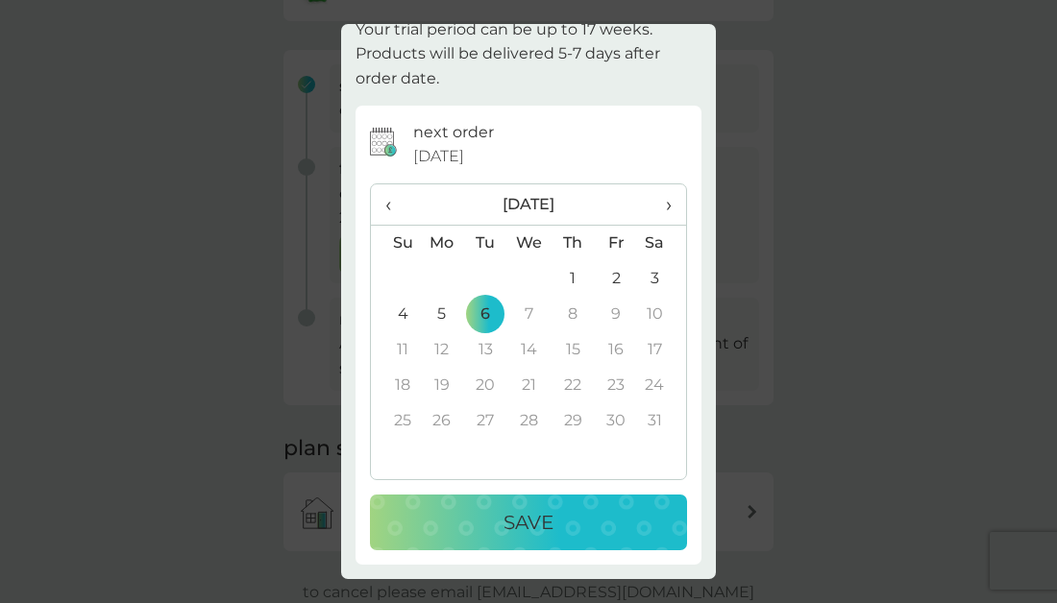
click at [529, 525] on p "Save" at bounding box center [528, 522] width 50 height 31
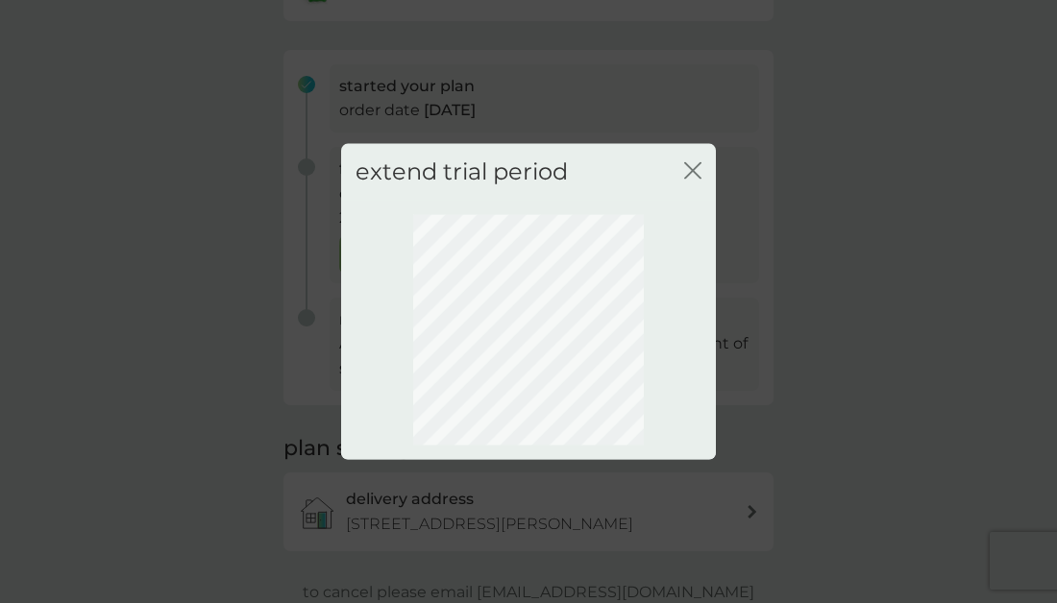
scroll to position [202, 0]
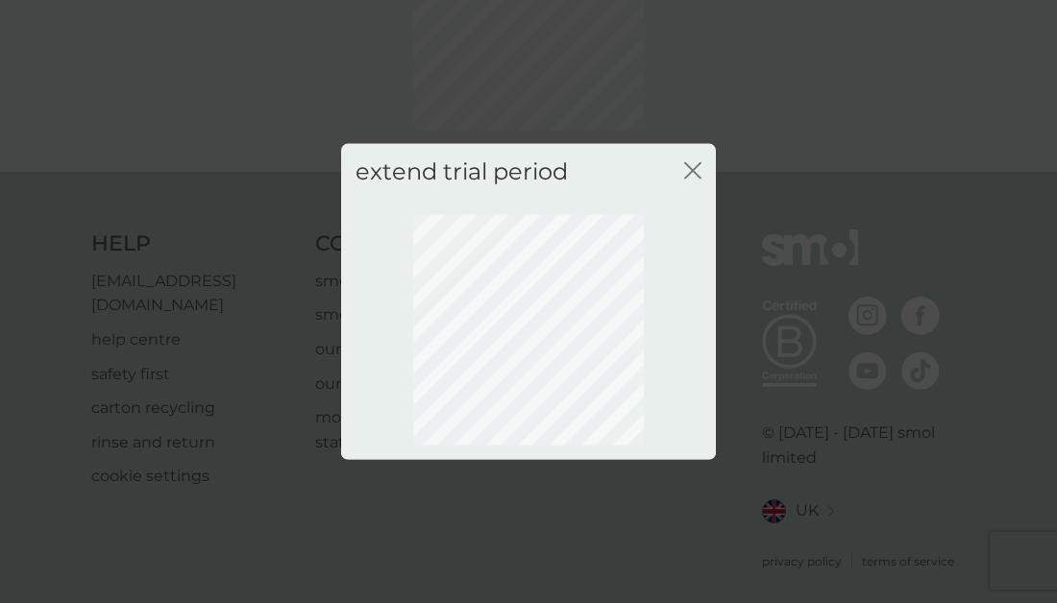
click at [689, 167] on icon "close" at bounding box center [689, 170] width 8 height 15
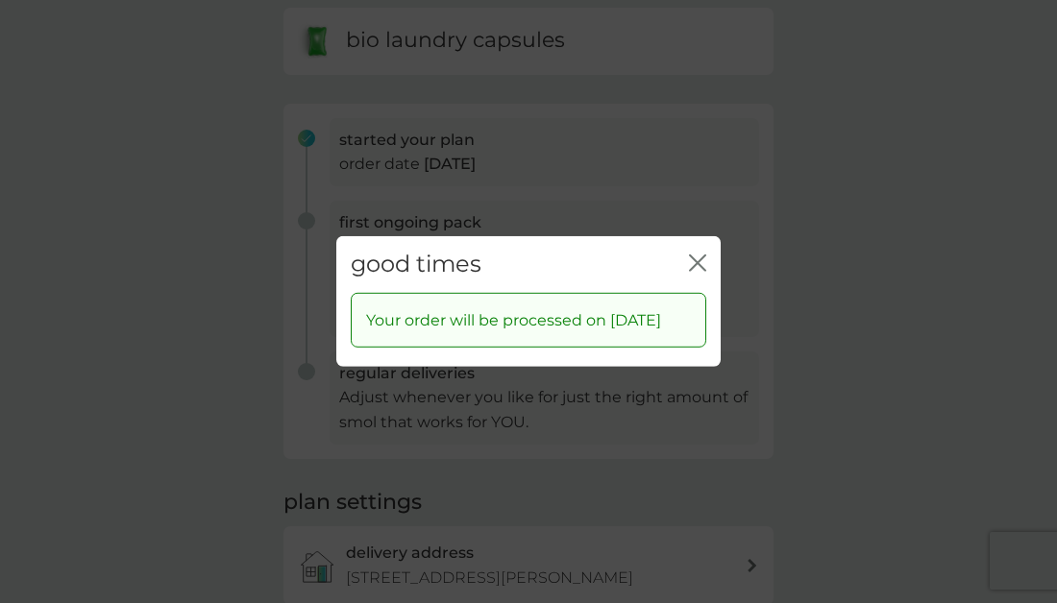
click at [695, 251] on div "close" at bounding box center [697, 265] width 17 height 28
click at [698, 255] on icon "close" at bounding box center [697, 263] width 17 height 17
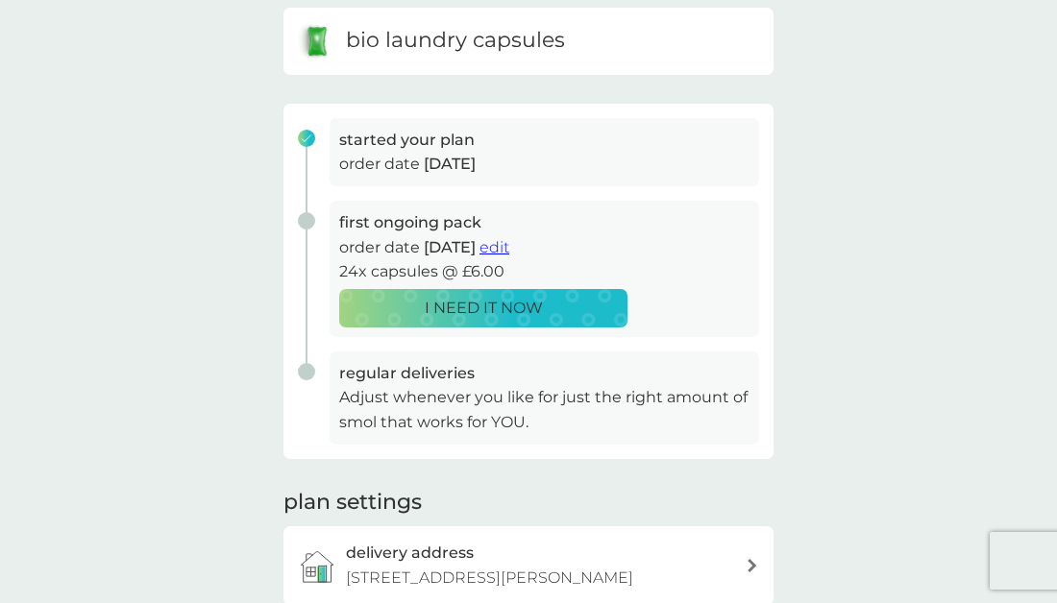
scroll to position [0, 0]
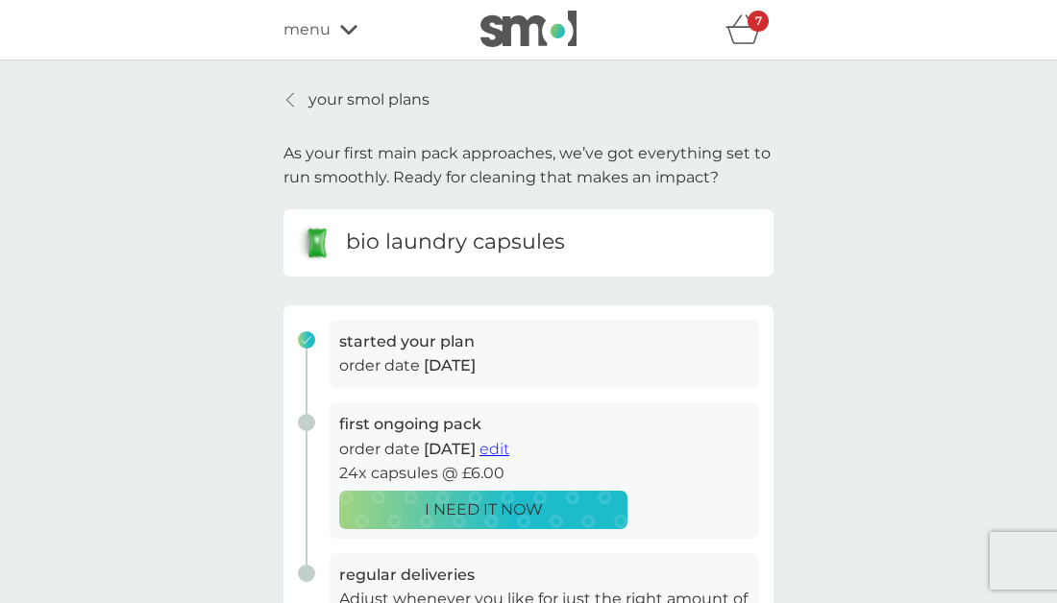
click at [341, 86] on div "your smol plans As your first main pack approaches, we’ve got everything set to…" at bounding box center [528, 474] width 1057 height 826
click at [352, 97] on p "your smol plans" at bounding box center [368, 99] width 121 height 25
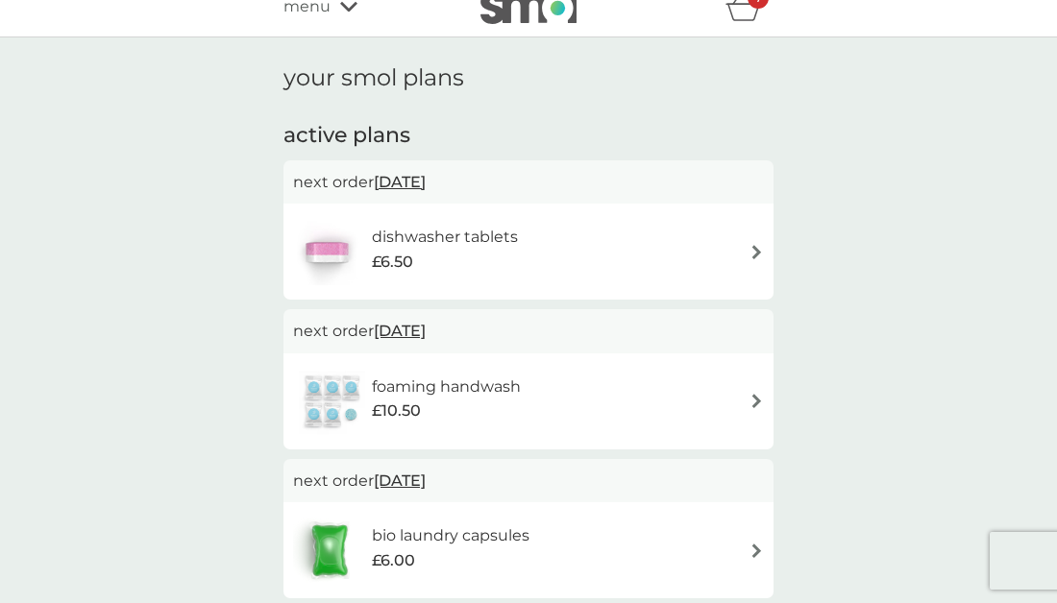
scroll to position [36, 0]
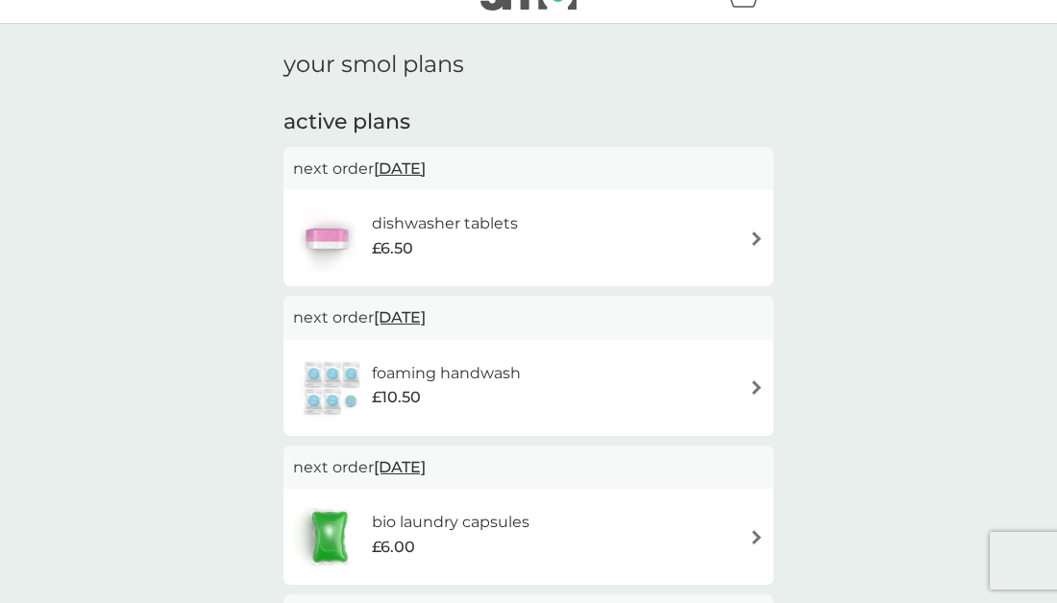
click at [533, 373] on div "foaming handwash £10.50" at bounding box center [456, 388] width 168 height 54
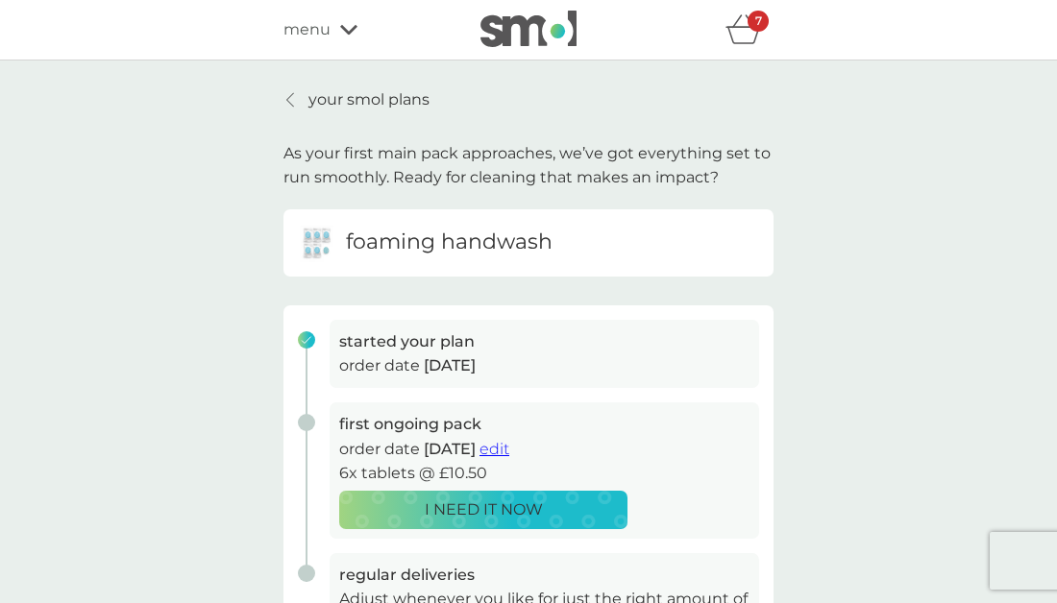
click at [509, 451] on span "edit" at bounding box center [494, 449] width 30 height 18
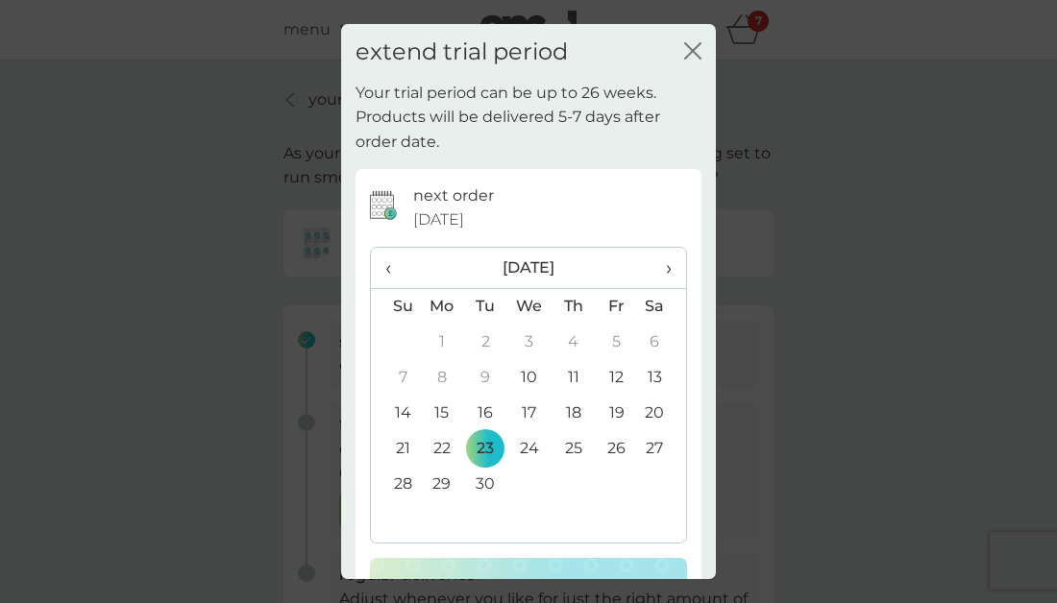
click at [673, 265] on th "›" at bounding box center [662, 268] width 48 height 41
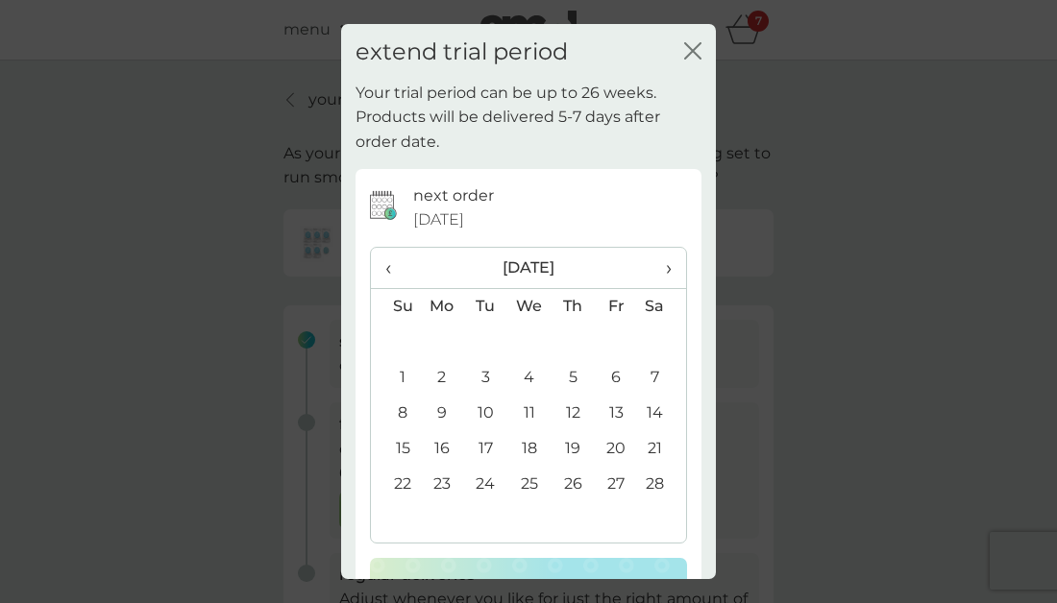
click at [575, 374] on td "5" at bounding box center [572, 378] width 43 height 36
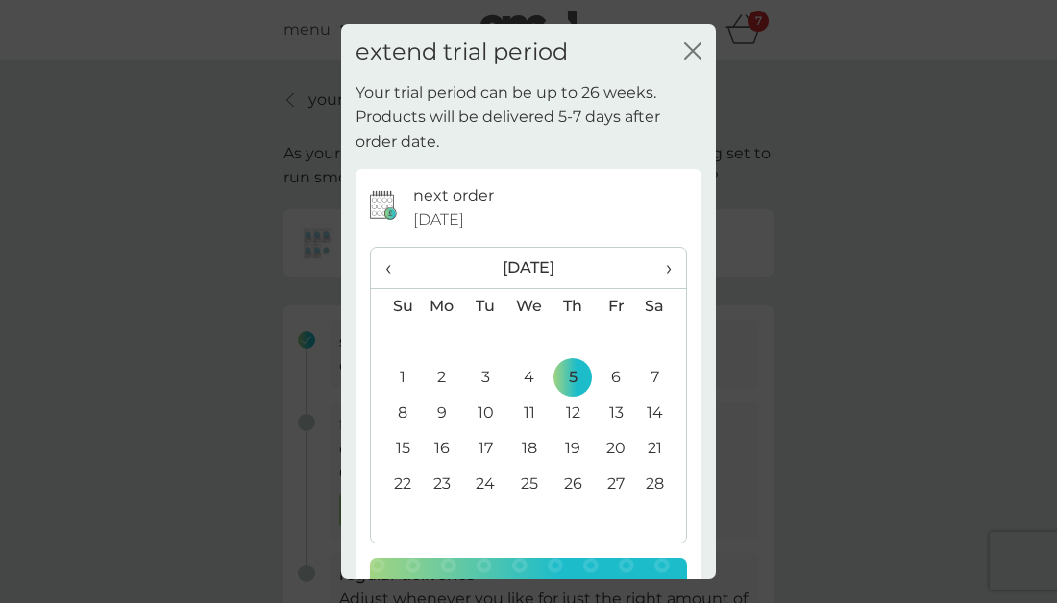
scroll to position [63, 0]
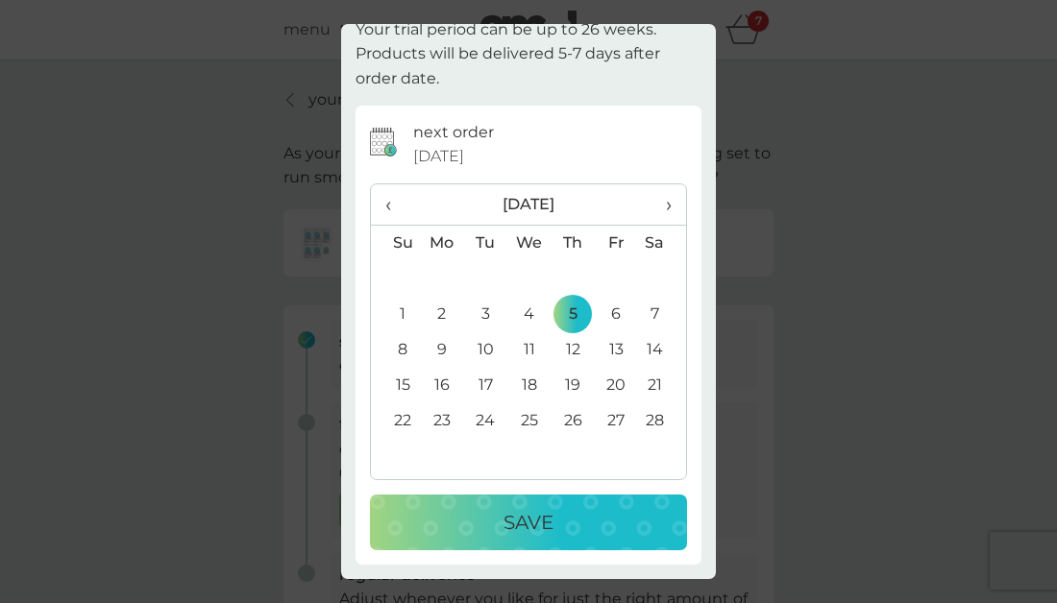
click at [514, 530] on p "Save" at bounding box center [528, 522] width 50 height 31
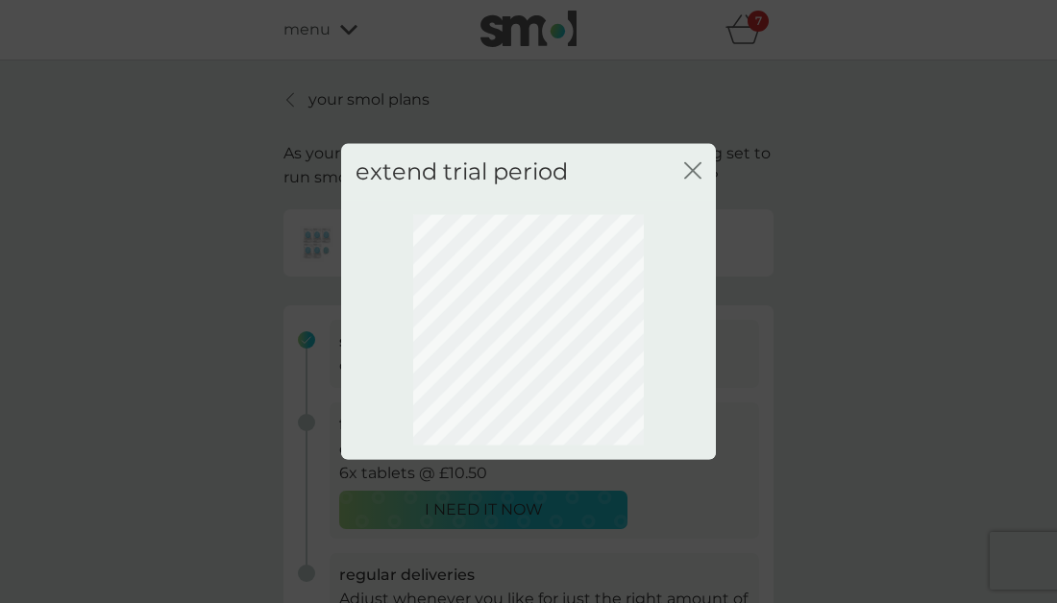
scroll to position [0, 0]
click at [692, 171] on icon "close" at bounding box center [689, 170] width 8 height 15
click at [692, 167] on icon "close" at bounding box center [692, 170] width 17 height 17
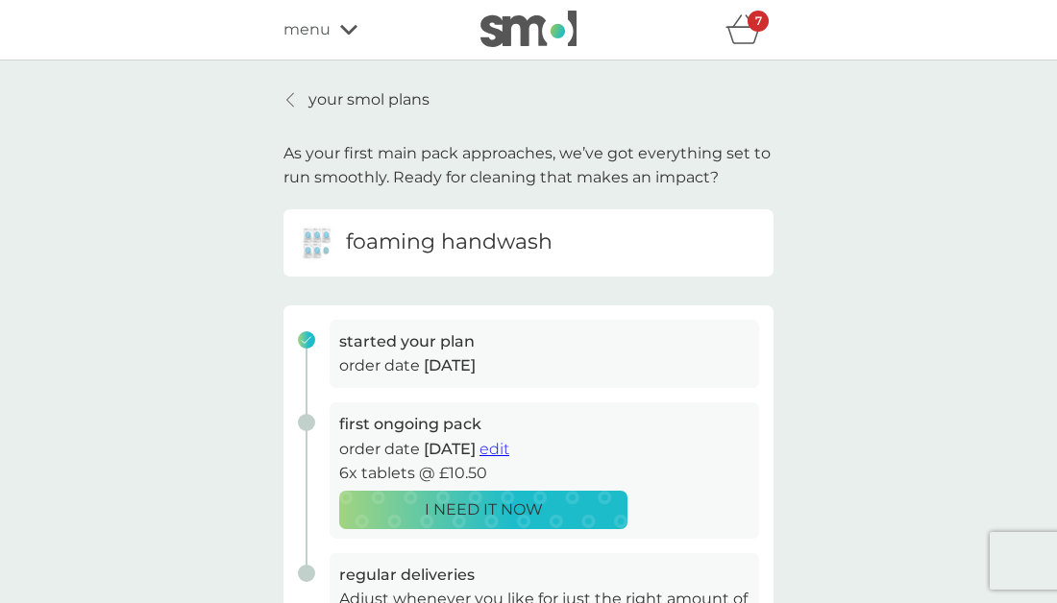
scroll to position [6, 0]
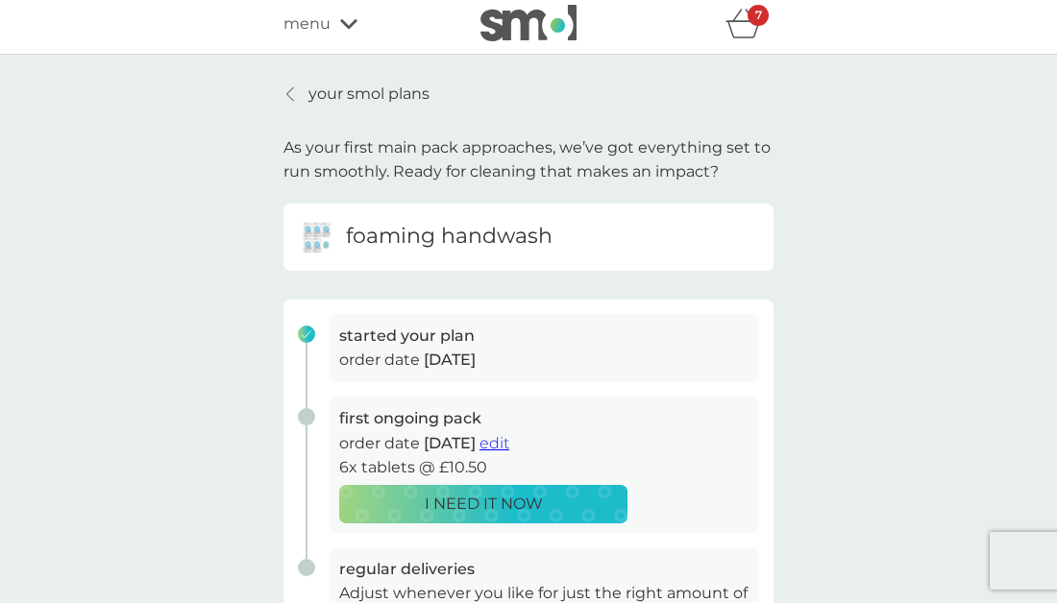
click at [321, 87] on p "your smol plans" at bounding box center [368, 94] width 121 height 25
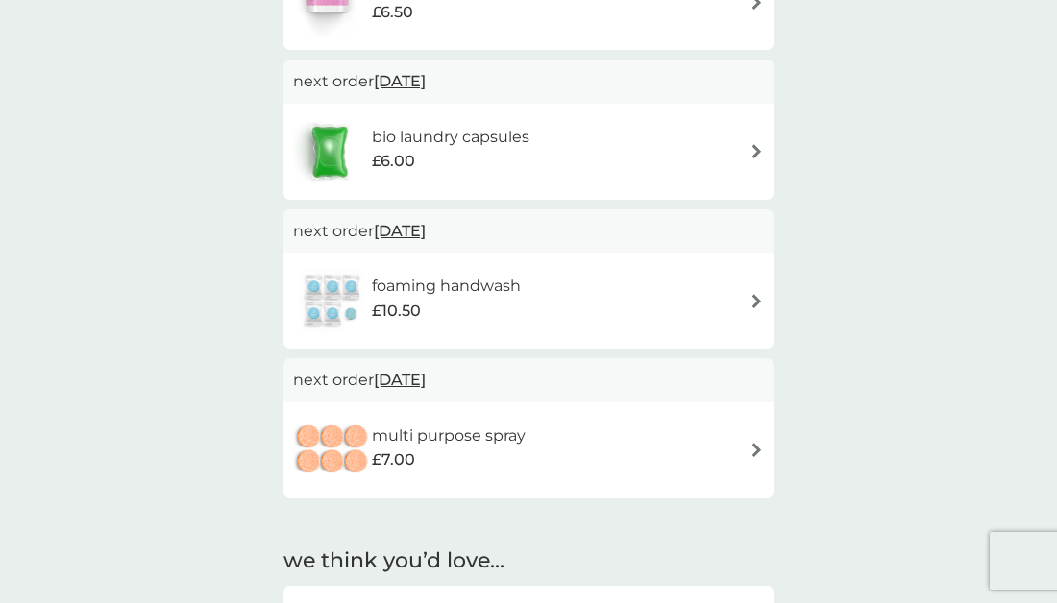
scroll to position [85, 0]
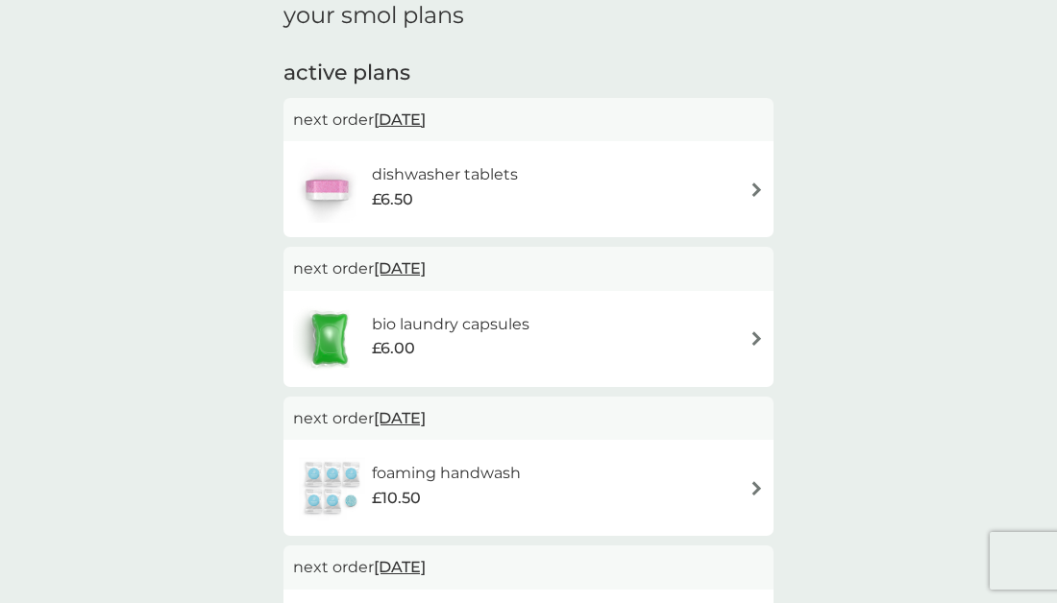
click at [474, 192] on div "£6.50" at bounding box center [445, 199] width 146 height 25
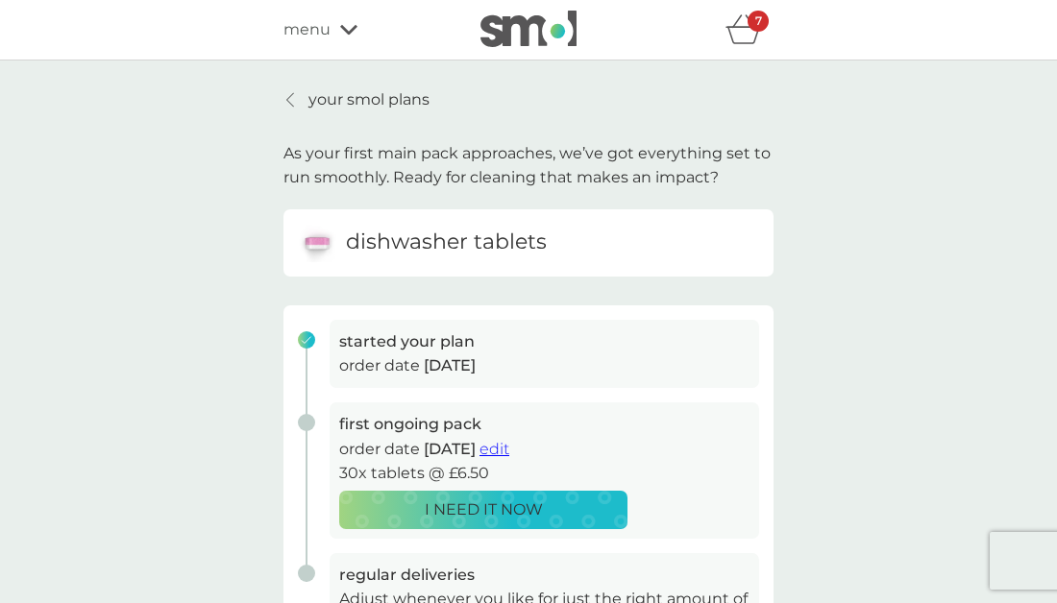
click at [509, 447] on span "edit" at bounding box center [494, 449] width 30 height 18
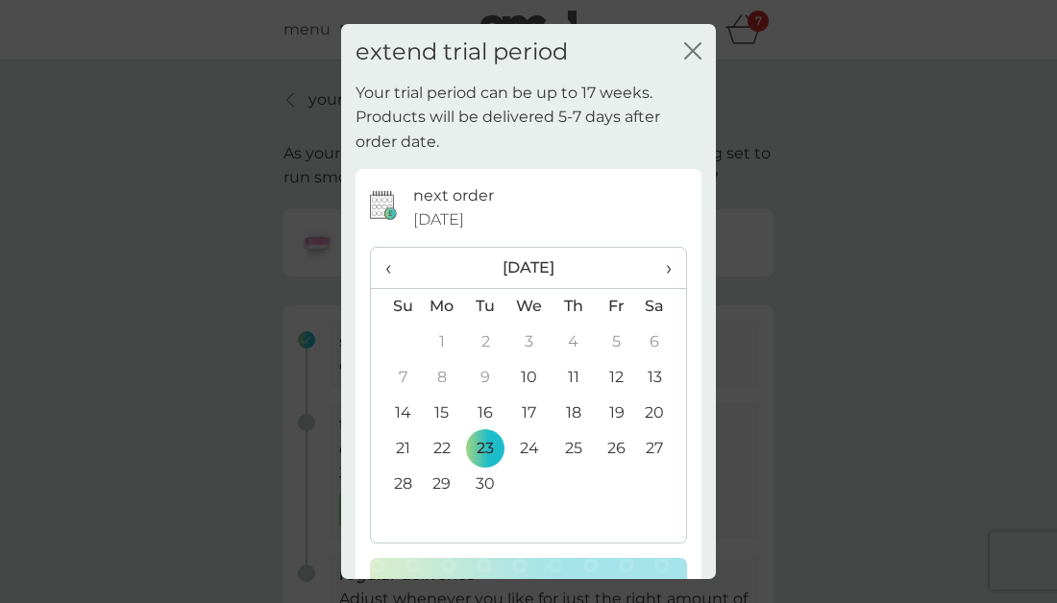
click at [664, 268] on span "›" at bounding box center [661, 268] width 19 height 40
click at [575, 339] on td "4" at bounding box center [572, 343] width 43 height 36
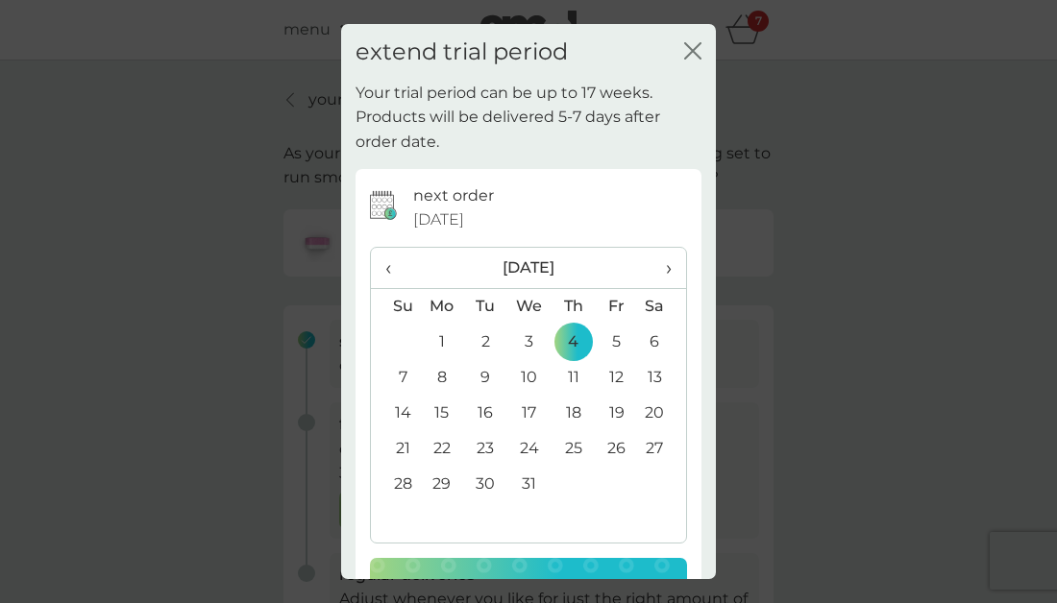
click at [665, 265] on span "›" at bounding box center [661, 268] width 19 height 40
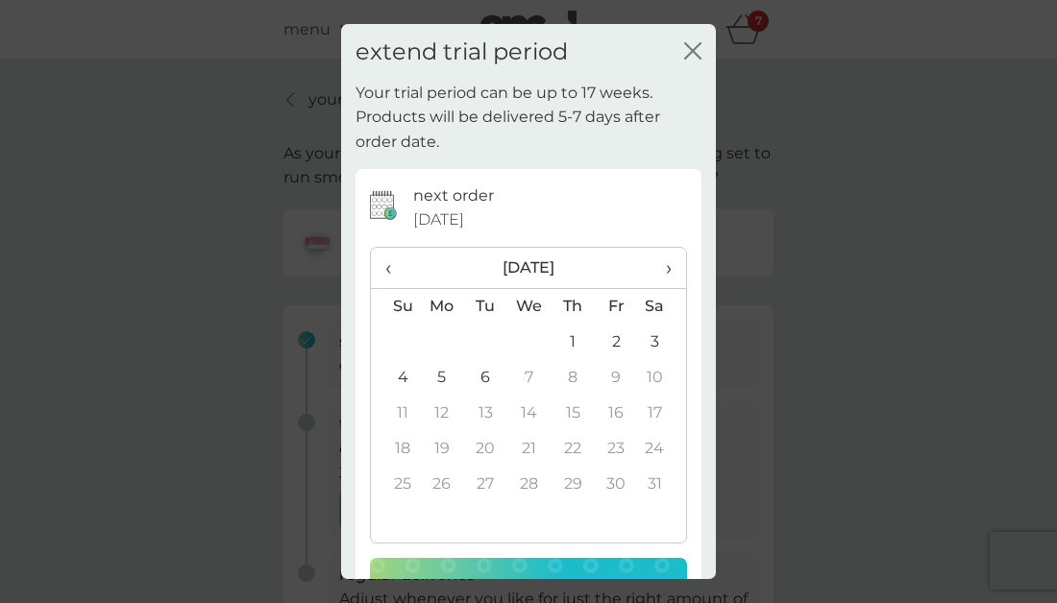
click at [488, 372] on td "6" at bounding box center [485, 378] width 43 height 36
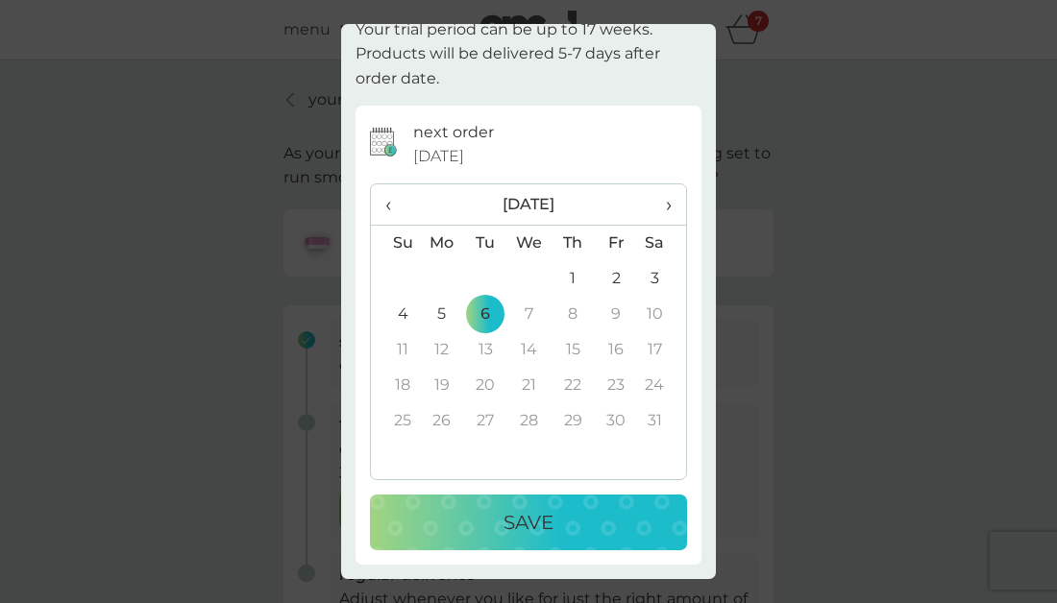
click at [526, 525] on p "Save" at bounding box center [528, 522] width 50 height 31
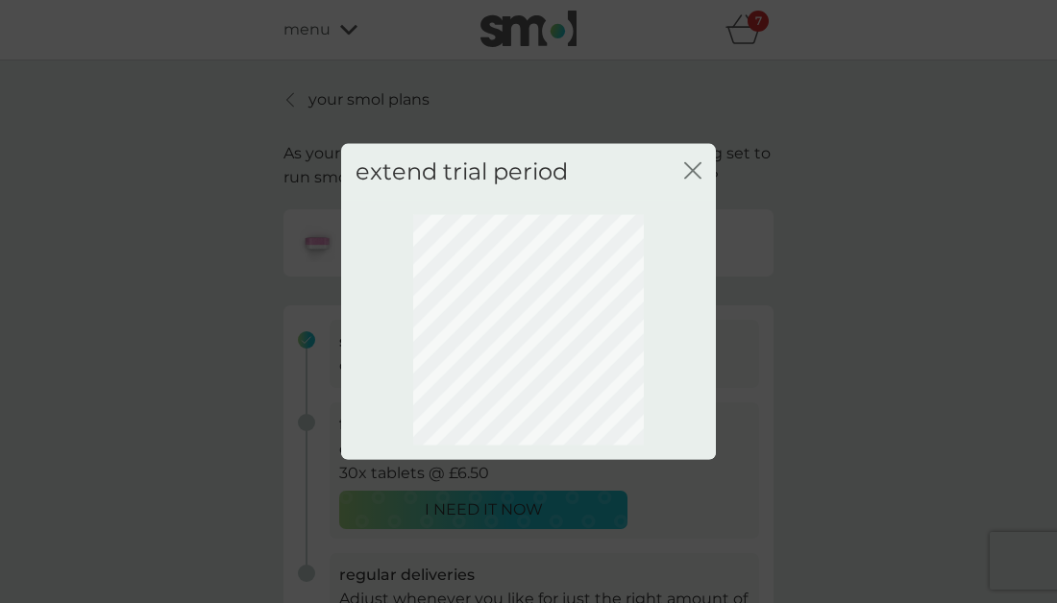
scroll to position [0, 0]
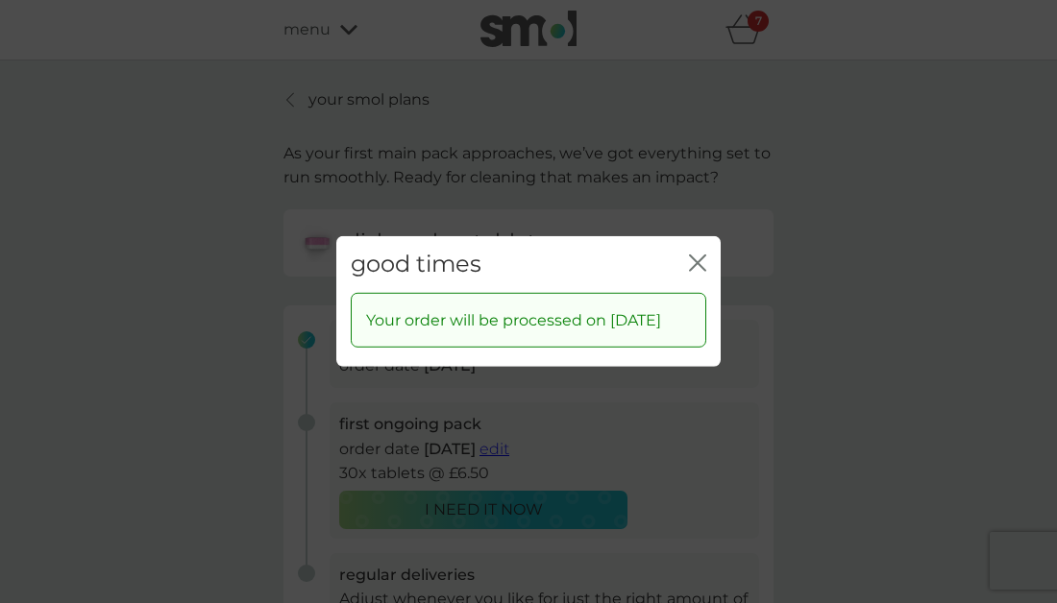
click at [703, 255] on icon "close" at bounding box center [697, 263] width 17 height 17
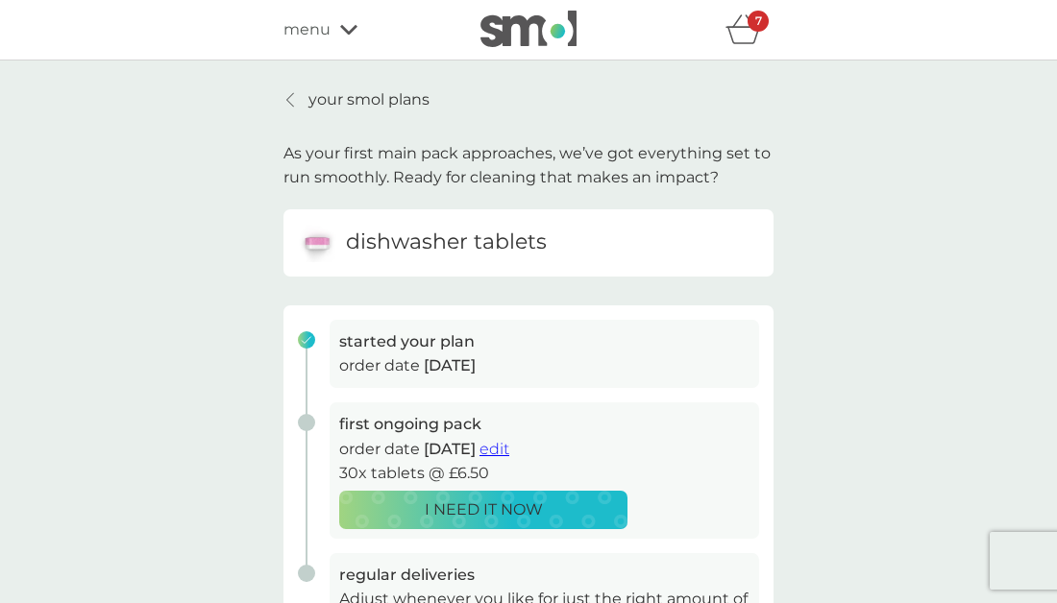
click at [314, 99] on p "your smol plans" at bounding box center [368, 99] width 121 height 25
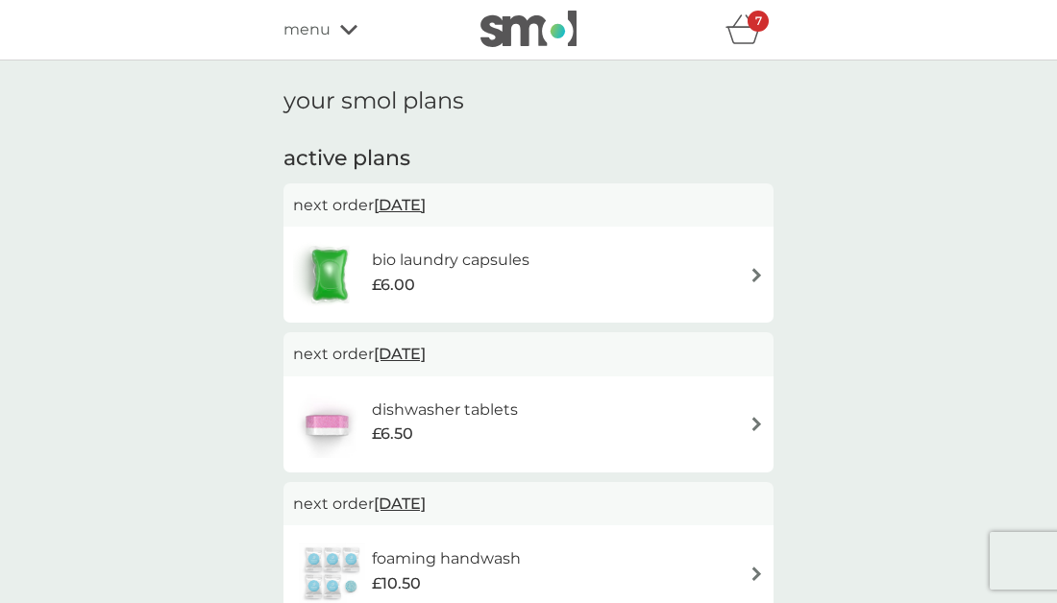
click at [752, 28] on div "7" at bounding box center [757, 21] width 21 height 21
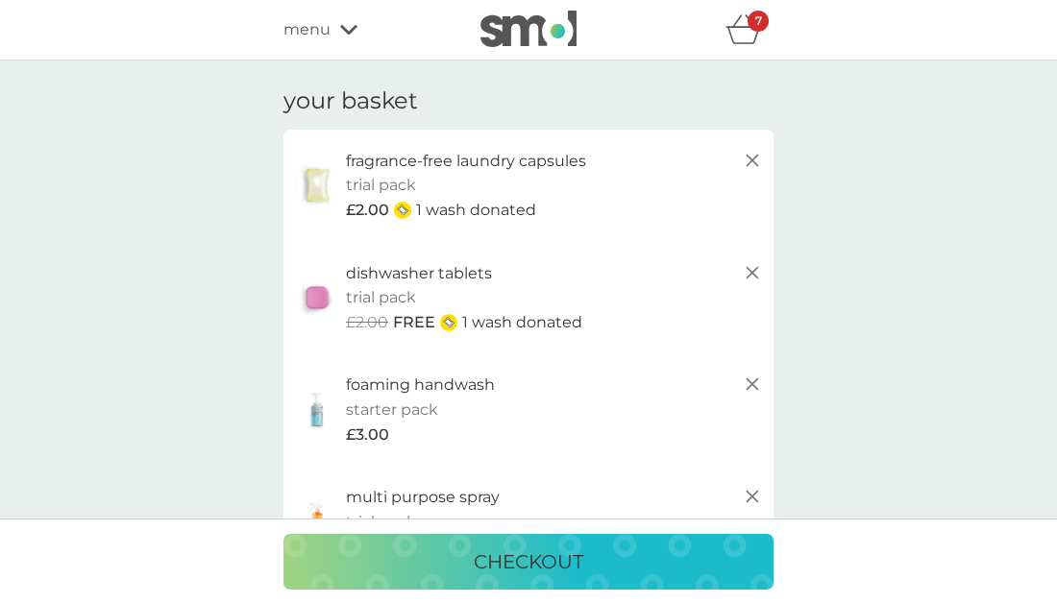
click at [522, 30] on img at bounding box center [528, 29] width 96 height 36
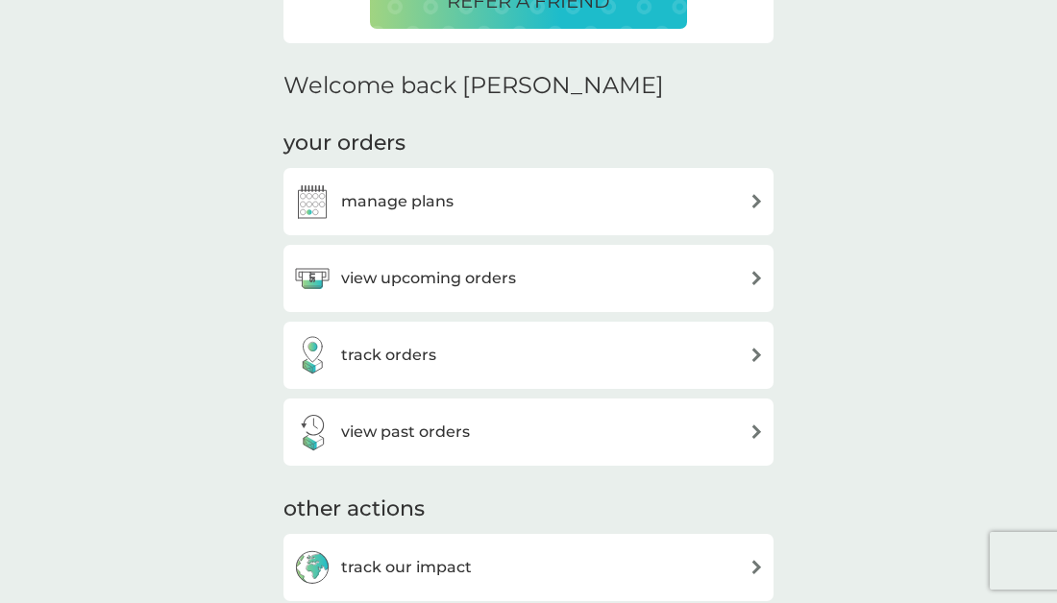
scroll to position [540, 0]
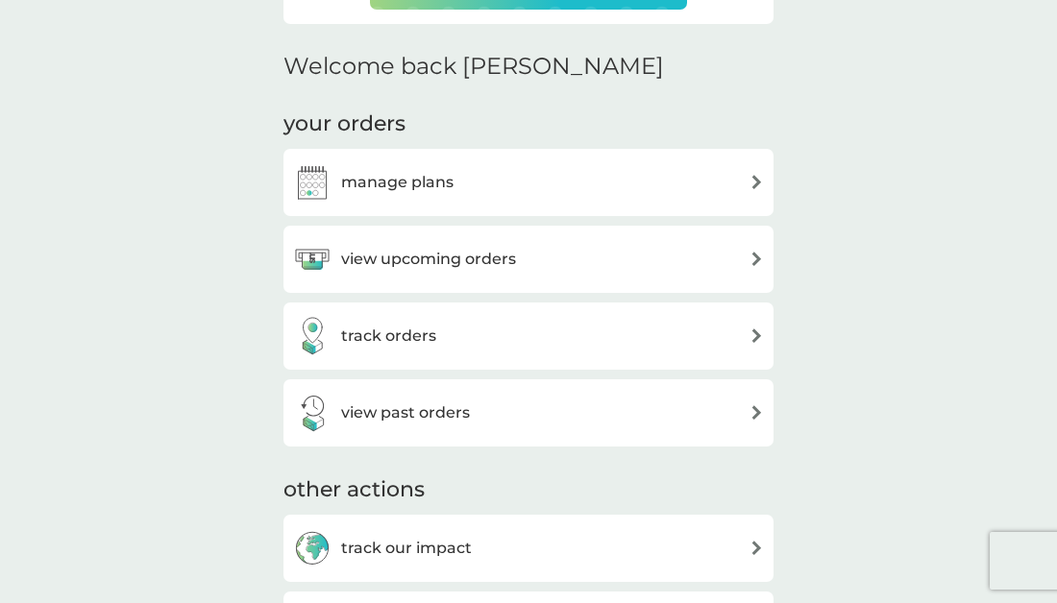
click at [595, 260] on div "view upcoming orders" at bounding box center [528, 259] width 471 height 38
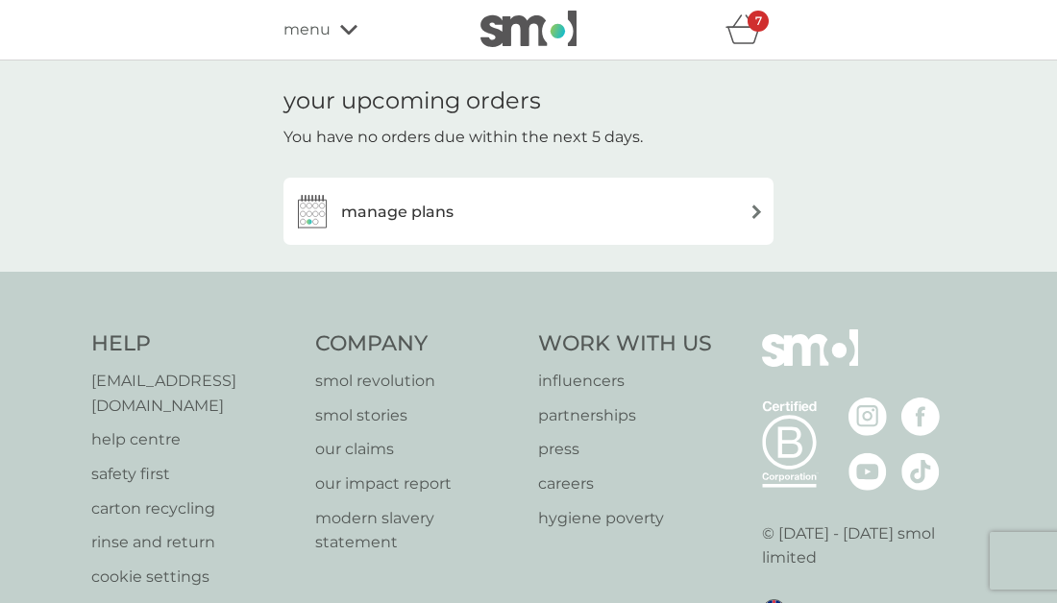
click at [412, 219] on h3 "manage plans" at bounding box center [397, 212] width 112 height 25
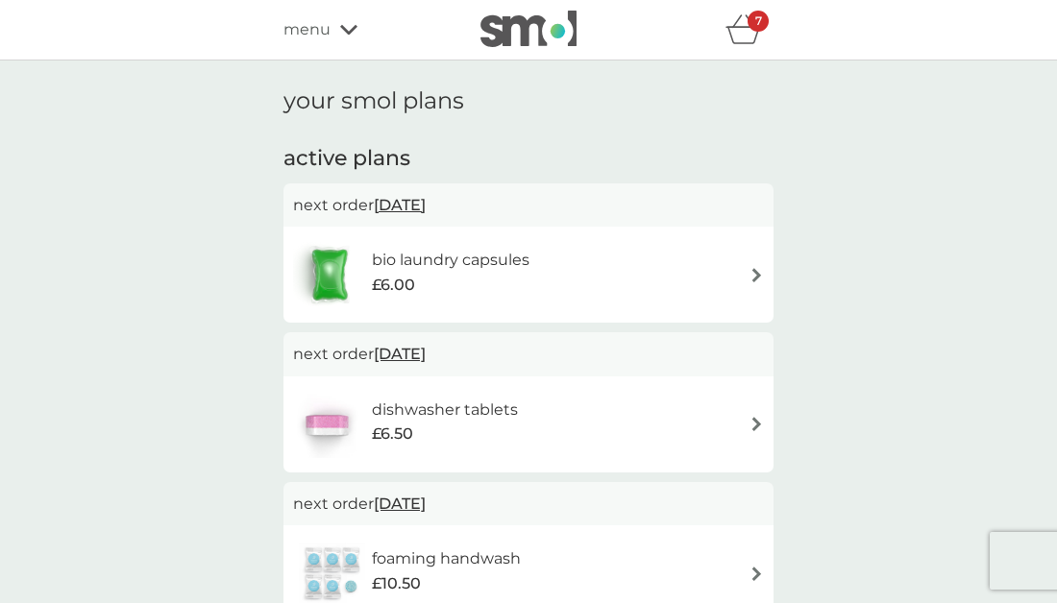
click at [321, 26] on span "menu" at bounding box center [306, 29] width 47 height 25
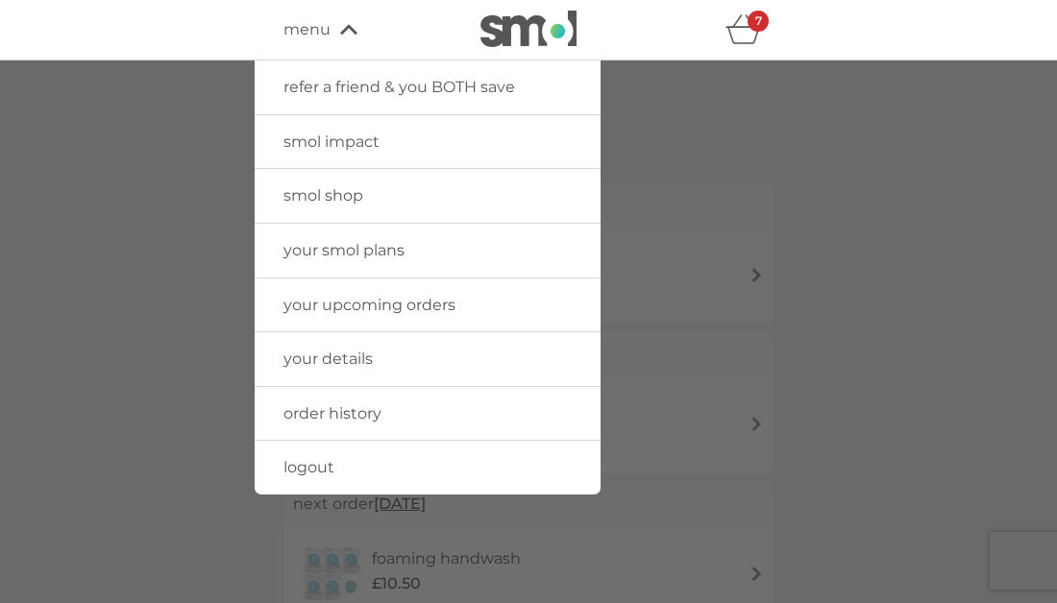
click at [343, 247] on span "your smol plans" at bounding box center [343, 250] width 121 height 18
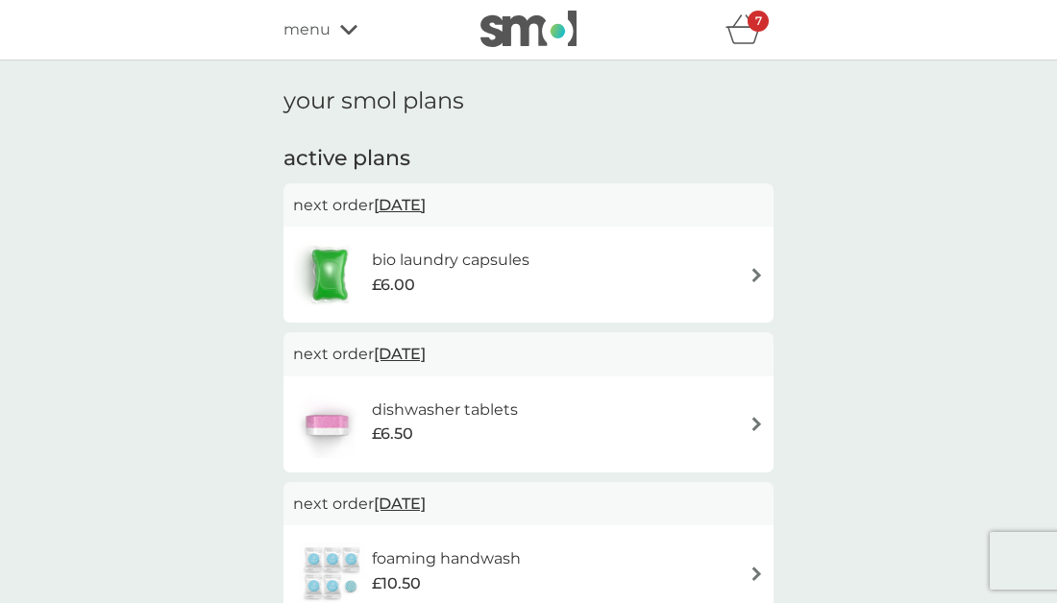
click at [316, 36] on span "menu" at bounding box center [306, 29] width 47 height 25
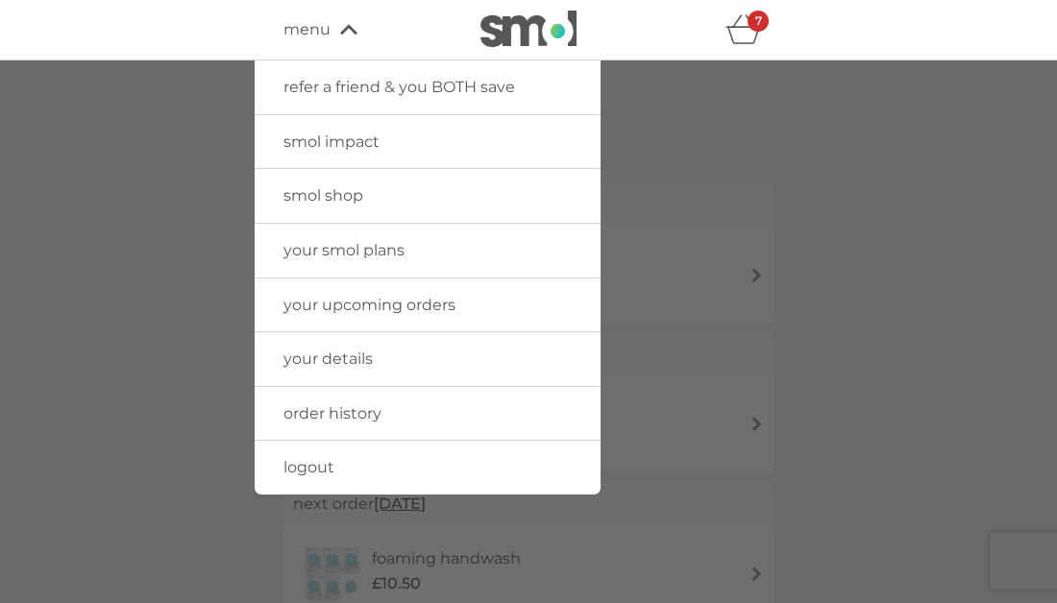
click at [363, 244] on span "your smol plans" at bounding box center [343, 250] width 121 height 18
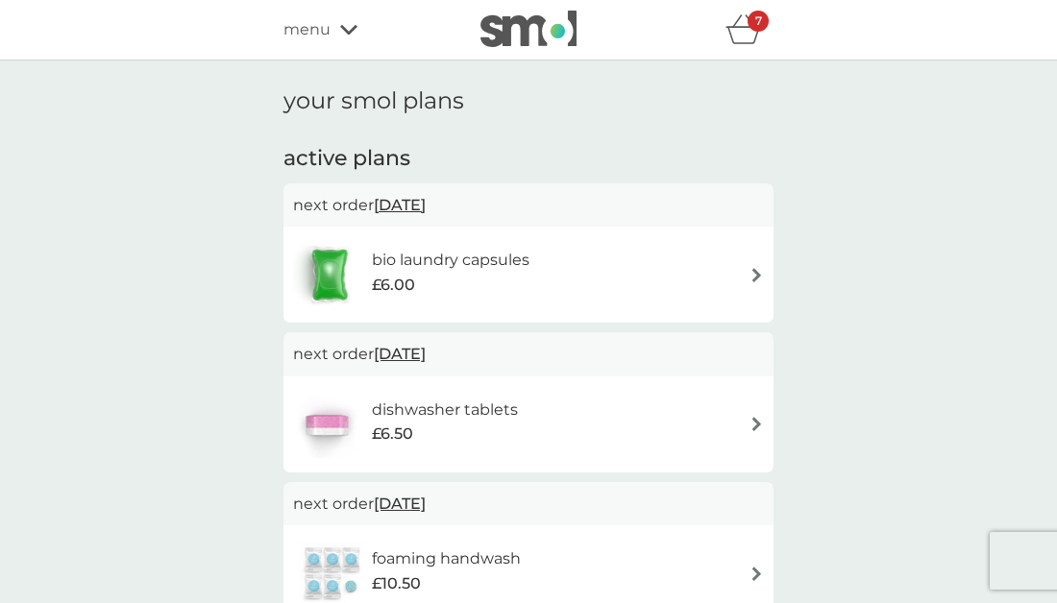
click at [329, 33] on span "menu" at bounding box center [306, 29] width 47 height 25
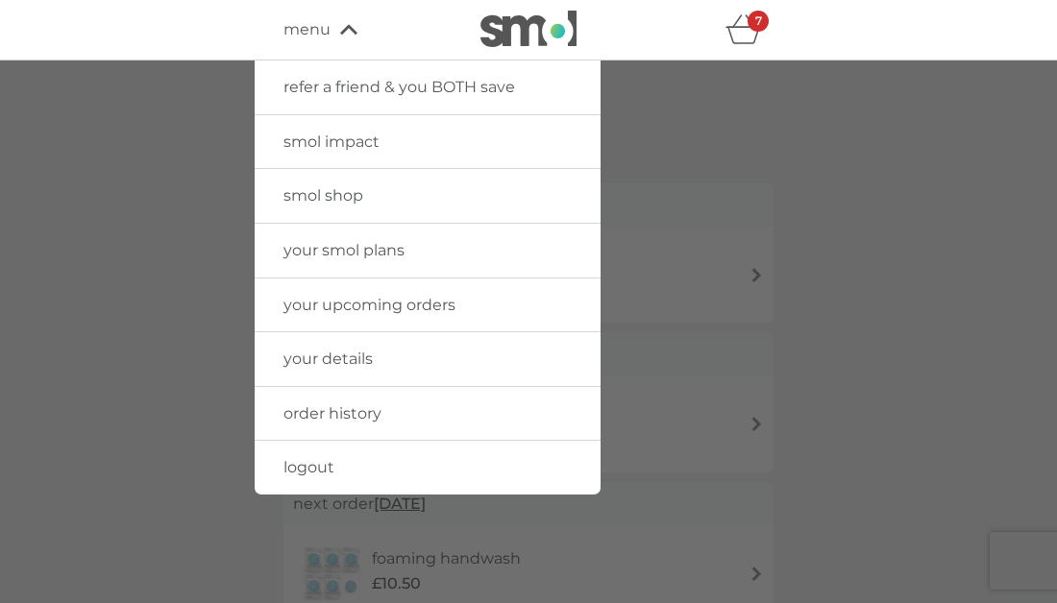
click at [349, 250] on span "your smol plans" at bounding box center [343, 250] width 121 height 18
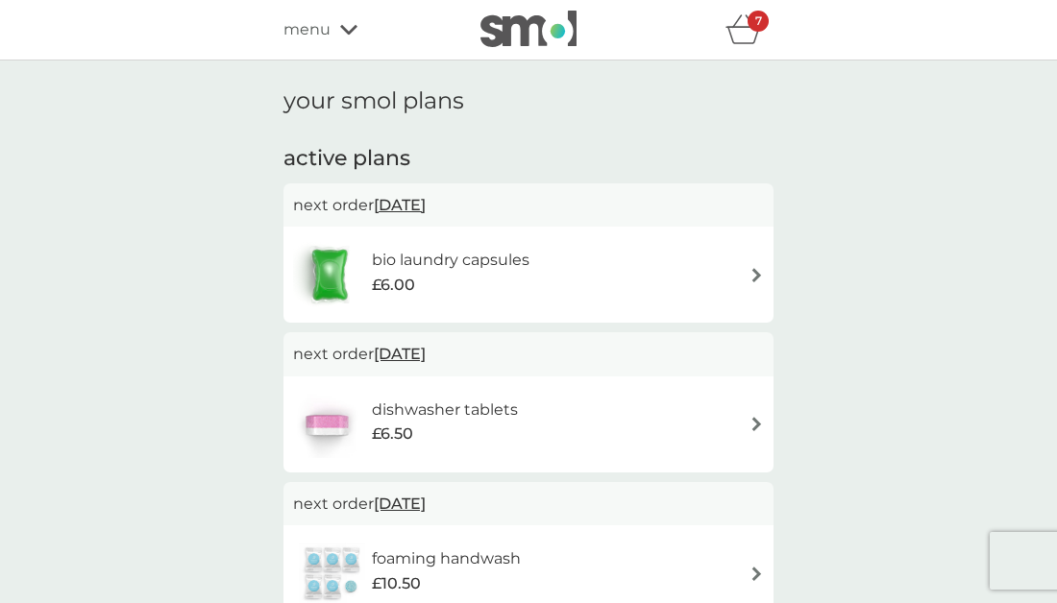
click at [615, 247] on div "bio laundry capsules £6.00" at bounding box center [528, 274] width 471 height 67
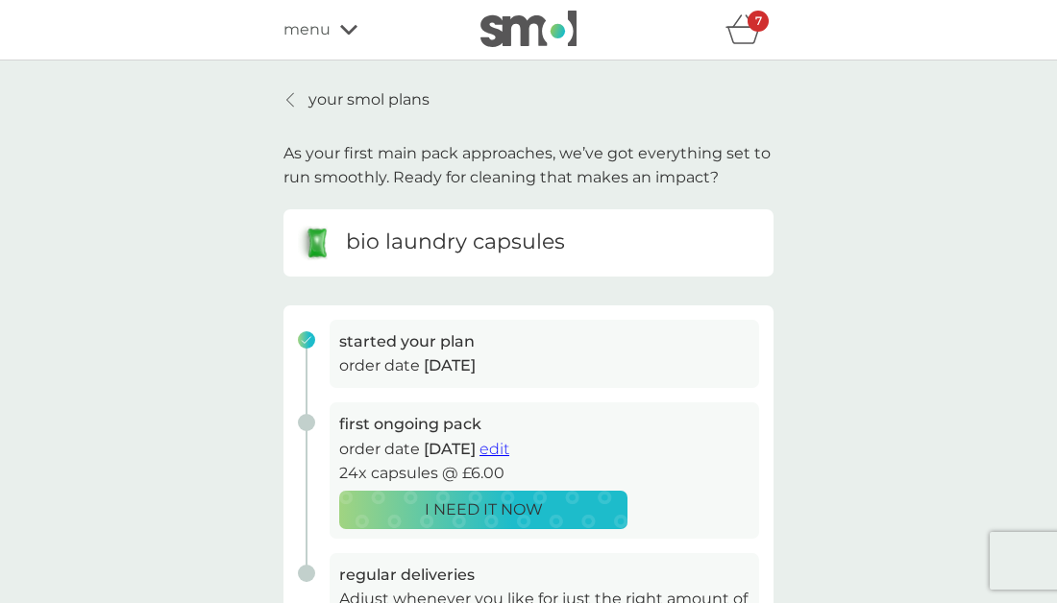
click at [322, 41] on span "menu" at bounding box center [306, 29] width 47 height 25
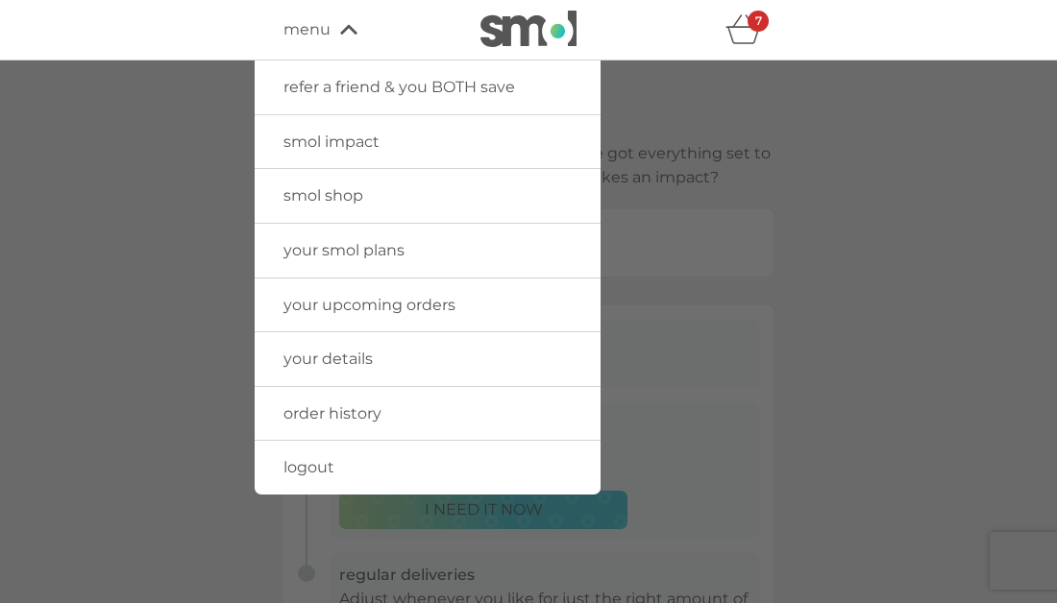
click at [327, 251] on span "your smol plans" at bounding box center [343, 250] width 121 height 18
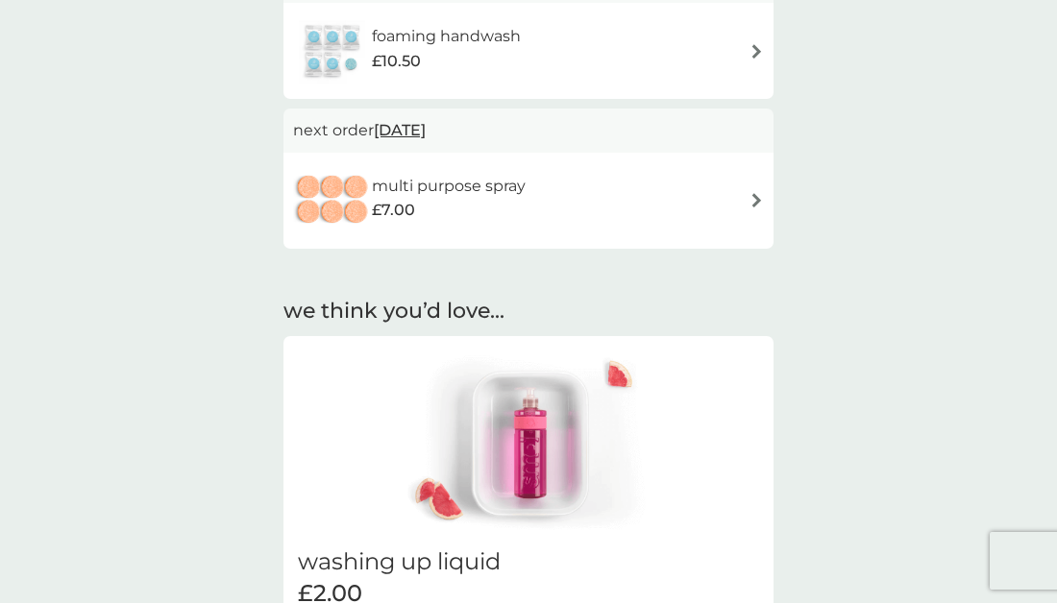
scroll to position [524, 0]
click at [574, 192] on div "multi purpose spray £7.00" at bounding box center [528, 198] width 471 height 67
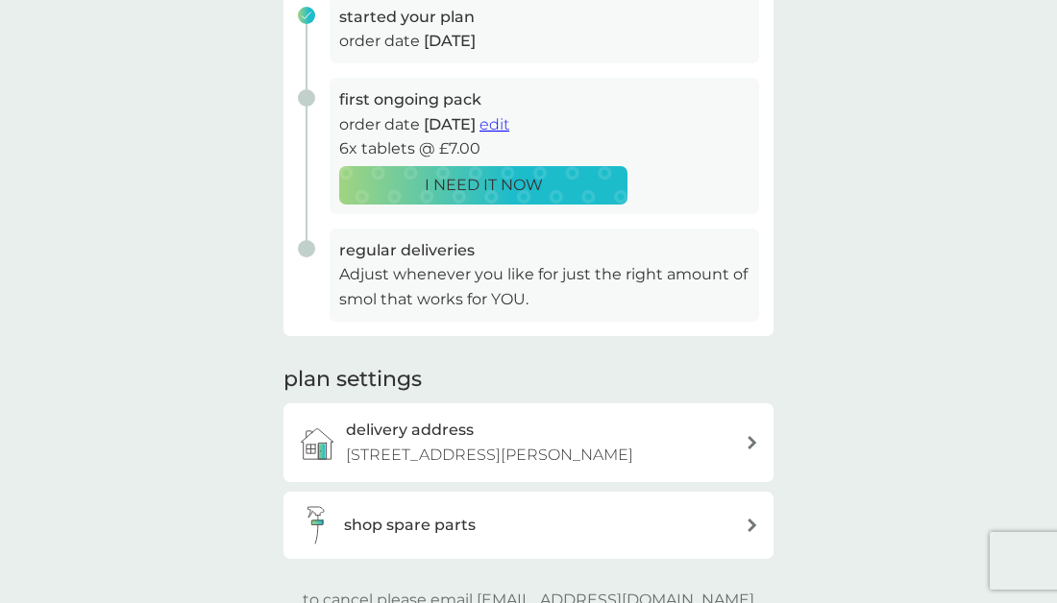
scroll to position [331, 0]
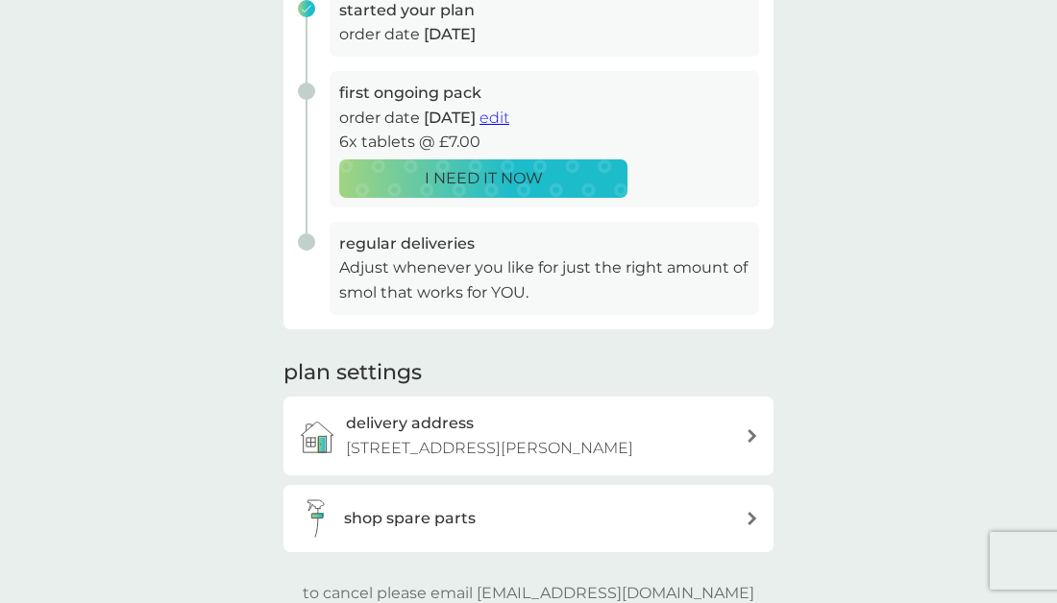
click at [495, 266] on p "Adjust whenever you like for just the right amount of smol that works for YOU." at bounding box center [544, 279] width 410 height 49
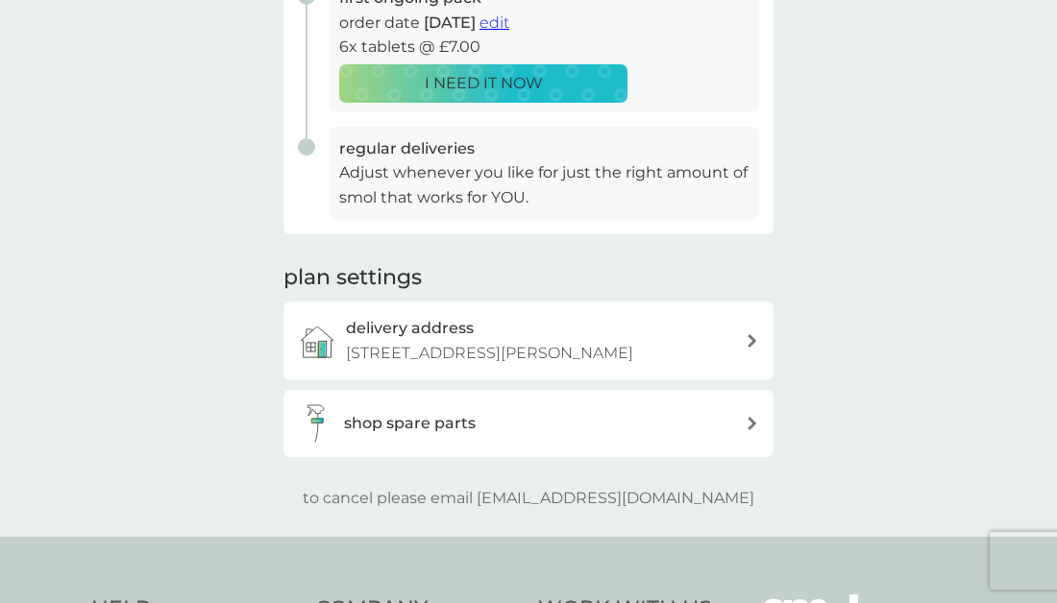
scroll to position [534, 0]
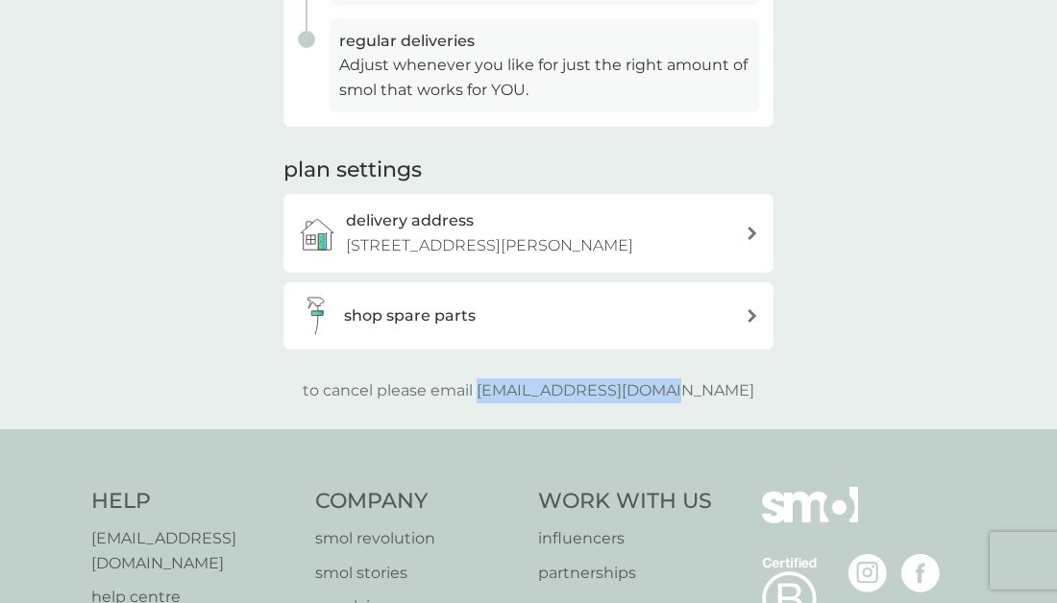
drag, startPoint x: 521, startPoint y: 390, endPoint x: 725, endPoint y: 391, distance: 204.6
click at [725, 391] on div "to cancel please email help@smolproducts.com" at bounding box center [528, 390] width 490 height 25
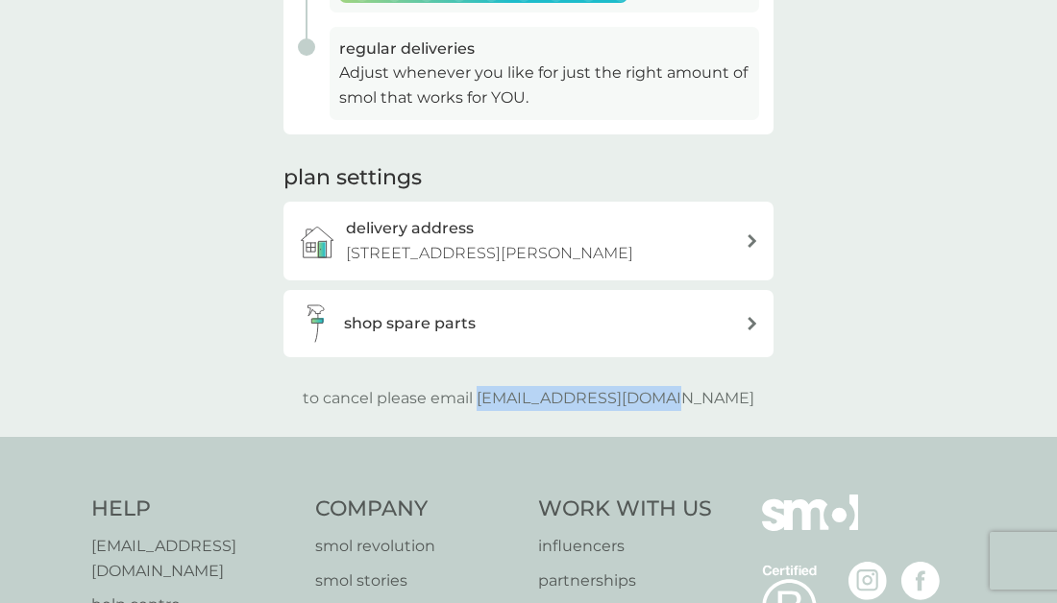
scroll to position [792, 0]
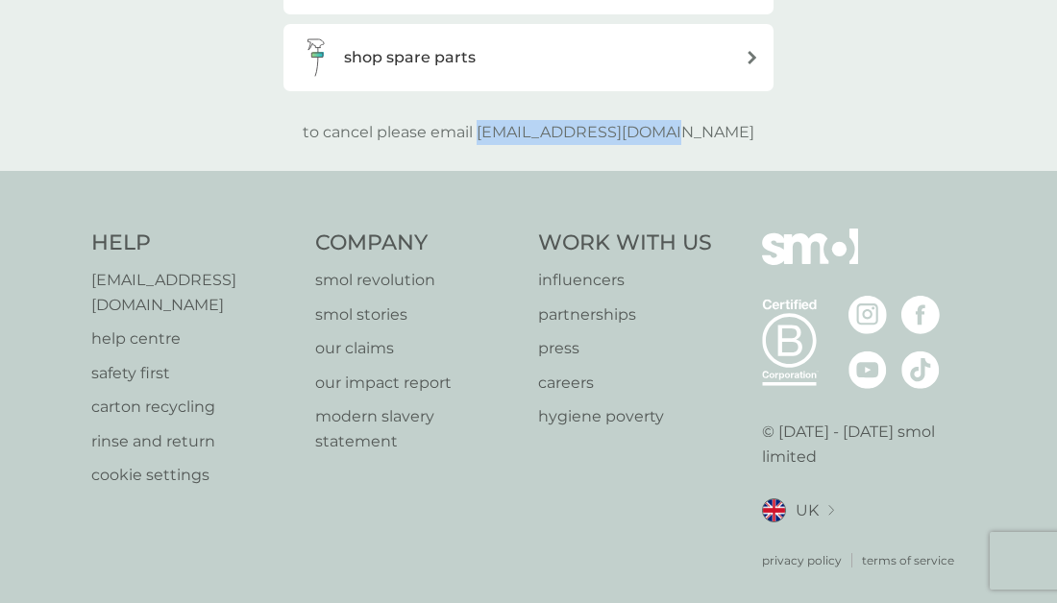
copy p "[EMAIL_ADDRESS][DOMAIN_NAME]"
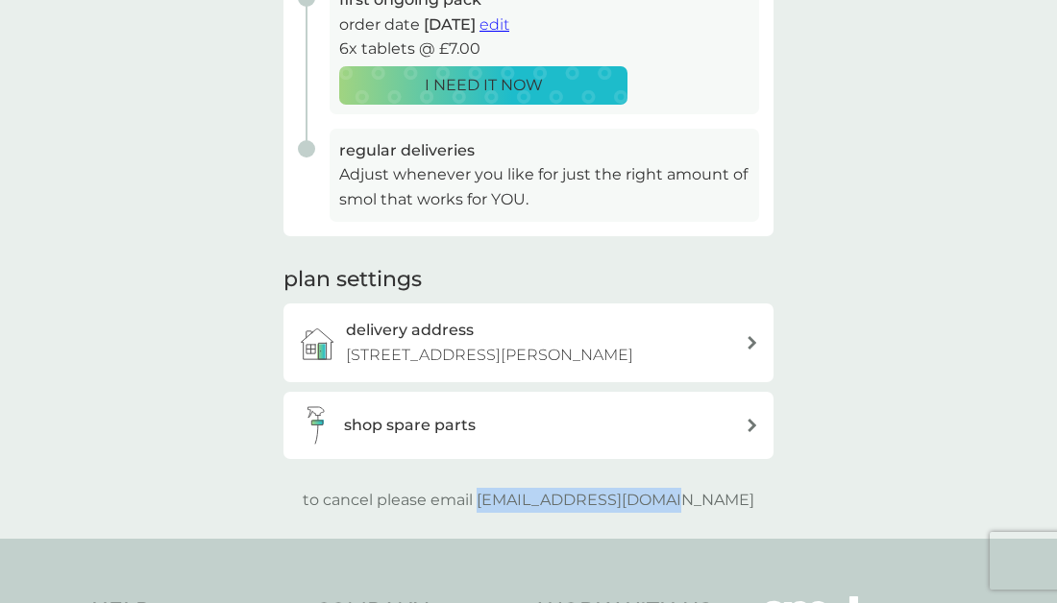
scroll to position [0, 0]
